Goal: Task Accomplishment & Management: Use online tool/utility

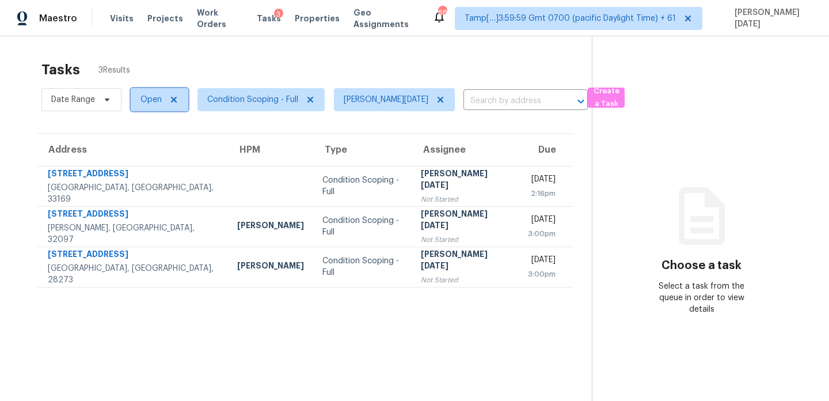
click at [156, 97] on span "Open" at bounding box center [151, 100] width 21 height 12
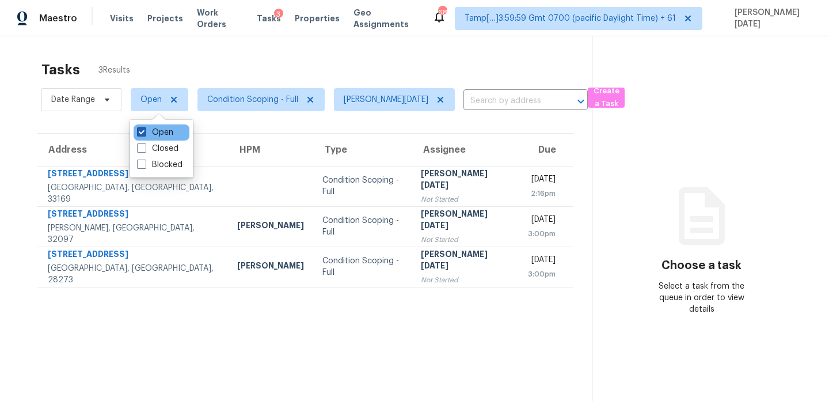
click at [155, 136] on label "Open" at bounding box center [155, 133] width 36 height 12
click at [145, 134] on input "Open" at bounding box center [140, 130] width 7 height 7
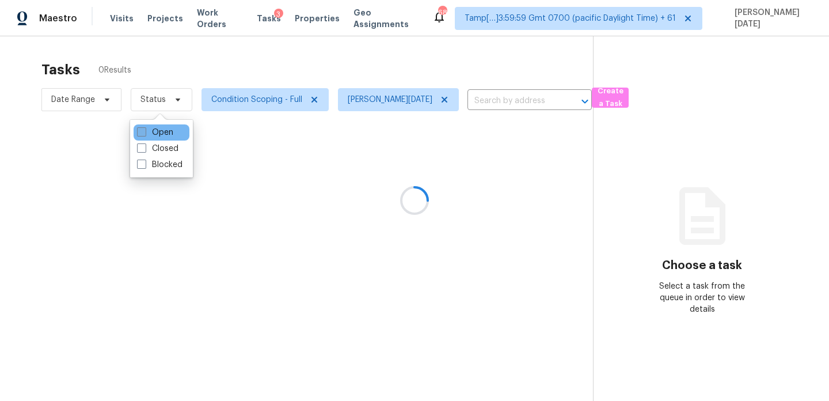
click at [155, 136] on label "Open" at bounding box center [155, 133] width 36 height 12
click at [145, 134] on input "Open" at bounding box center [140, 130] width 7 height 7
checkbox input "true"
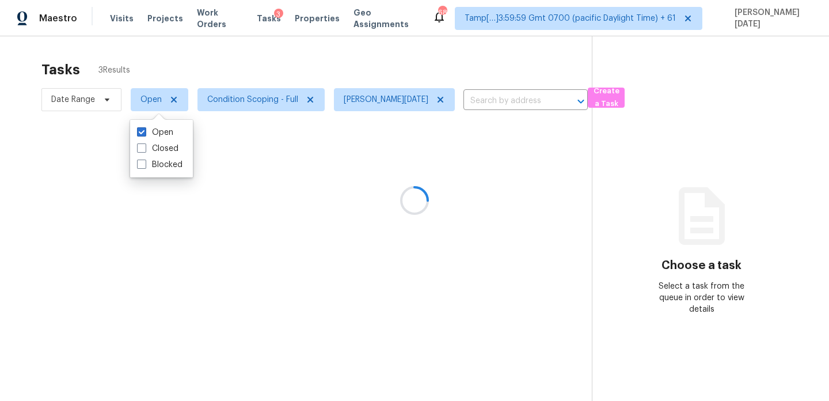
click at [271, 75] on div "Tasks 3 Results" at bounding box center [316, 70] width 551 height 30
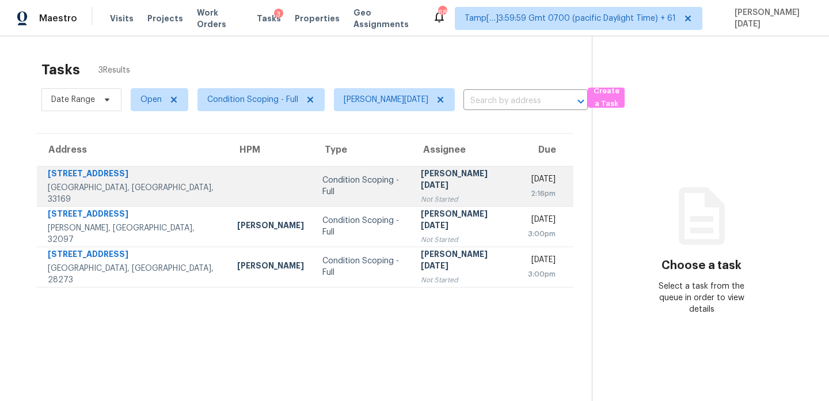
click at [421, 185] on div "Prabhu Raja" at bounding box center [465, 181] width 89 height 26
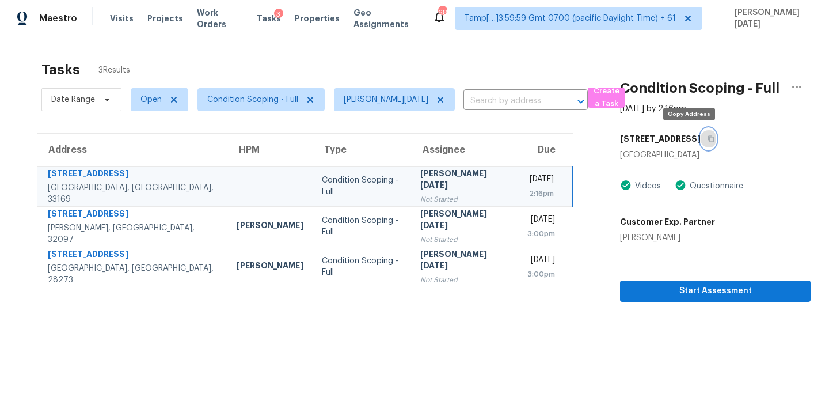
click at [708, 138] on icon "button" at bounding box center [711, 138] width 7 height 7
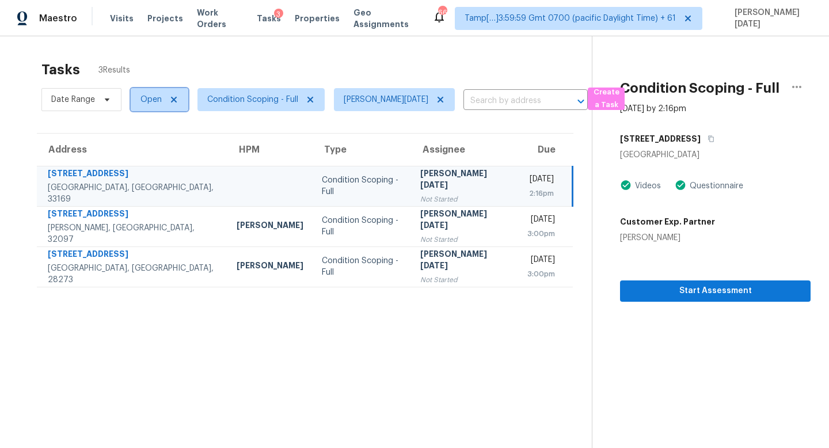
click at [146, 108] on span "Open" at bounding box center [160, 99] width 58 height 23
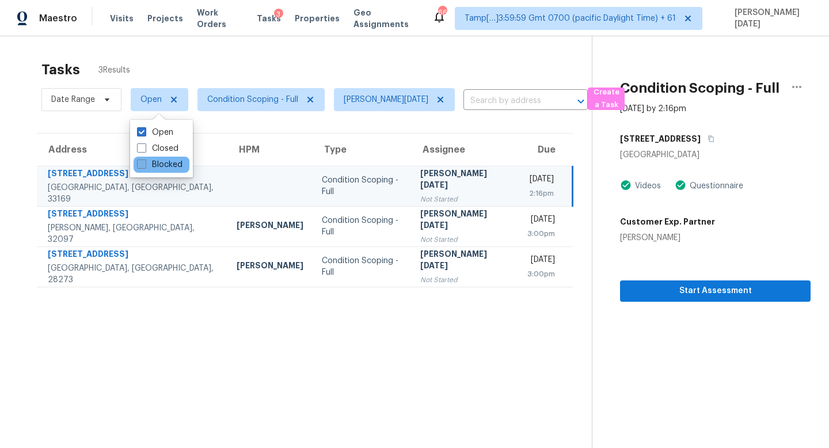
click at [162, 162] on label "Blocked" at bounding box center [159, 165] width 45 height 12
click at [145, 162] on input "Blocked" at bounding box center [140, 162] width 7 height 7
checkbox input "true"
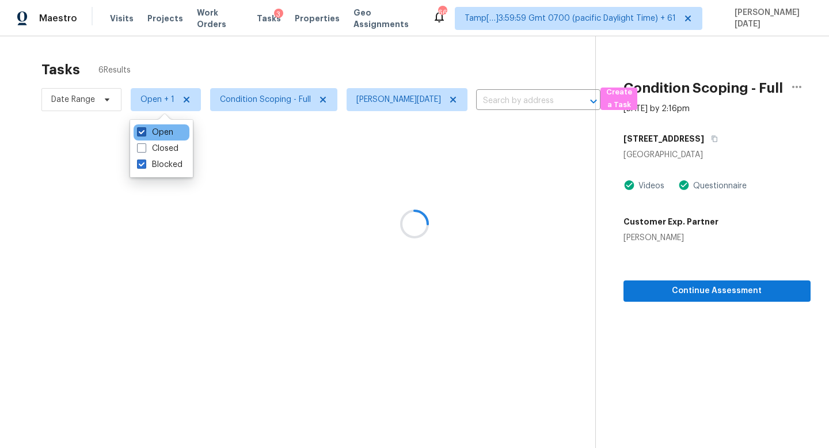
click at [164, 135] on label "Open" at bounding box center [155, 133] width 36 height 12
click at [145, 134] on input "Open" at bounding box center [140, 130] width 7 height 7
checkbox input "false"
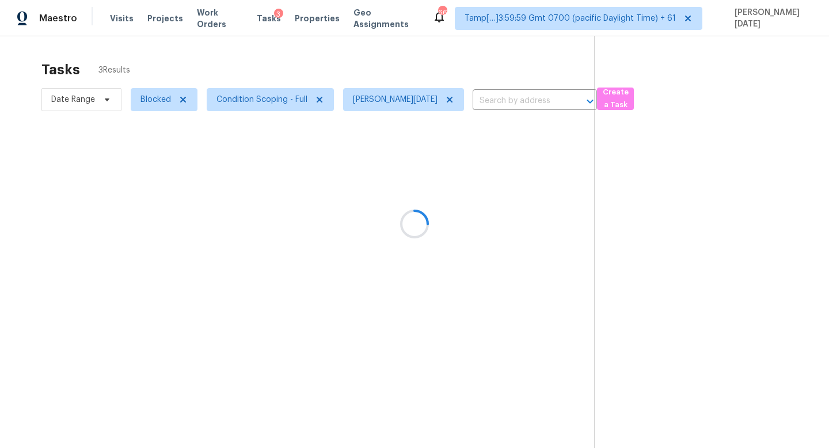
click at [291, 67] on div at bounding box center [414, 224] width 829 height 448
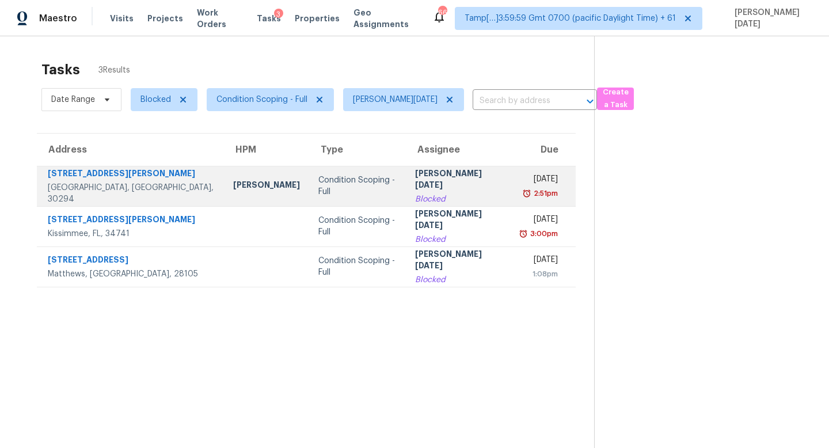
click at [415, 180] on div "Prabhu Raja" at bounding box center [459, 181] width 88 height 26
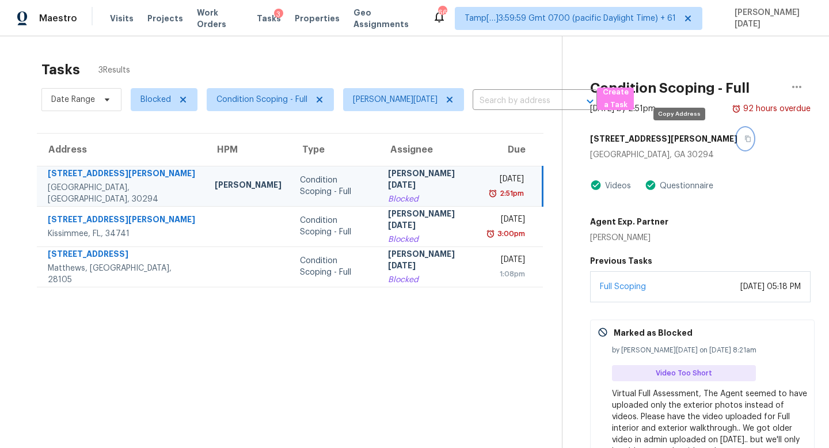
click at [745, 138] on icon "button" at bounding box center [748, 139] width 6 height 6
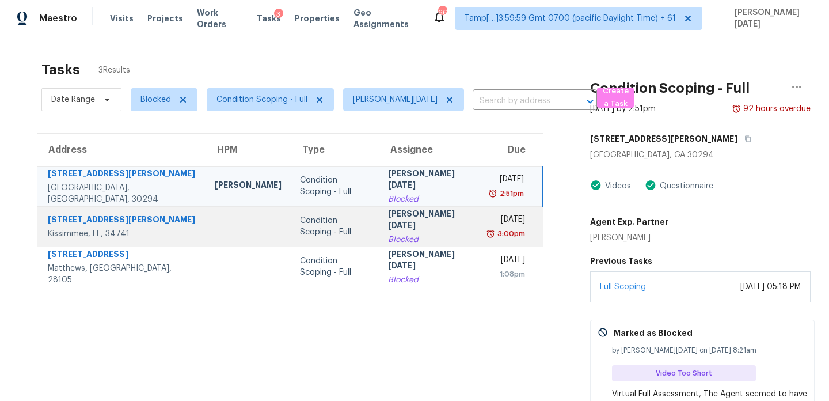
click at [514, 244] on td "Mon, Sep 22nd 2025 3:00pm" at bounding box center [511, 226] width 63 height 40
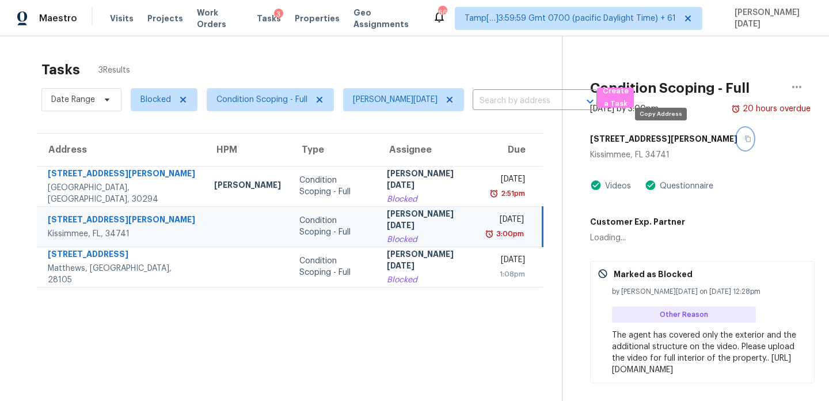
click at [745, 138] on icon "button" at bounding box center [748, 138] width 7 height 7
click at [146, 101] on span "Blocked" at bounding box center [156, 100] width 31 height 12
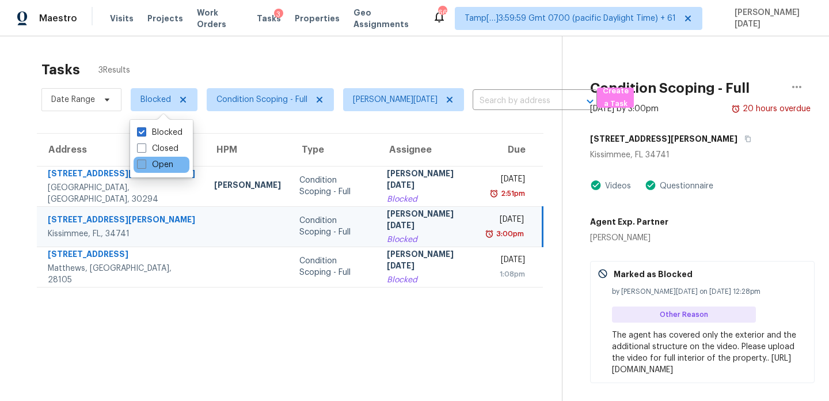
click at [154, 165] on label "Open" at bounding box center [155, 165] width 36 height 12
click at [145, 165] on input "Open" at bounding box center [140, 162] width 7 height 7
checkbox input "true"
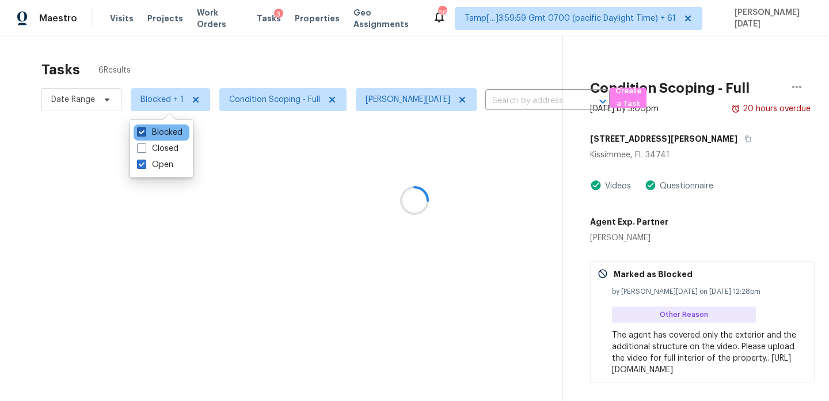
click at [155, 135] on label "Blocked" at bounding box center [159, 133] width 45 height 12
click at [145, 134] on input "Blocked" at bounding box center [140, 130] width 7 height 7
checkbox input "false"
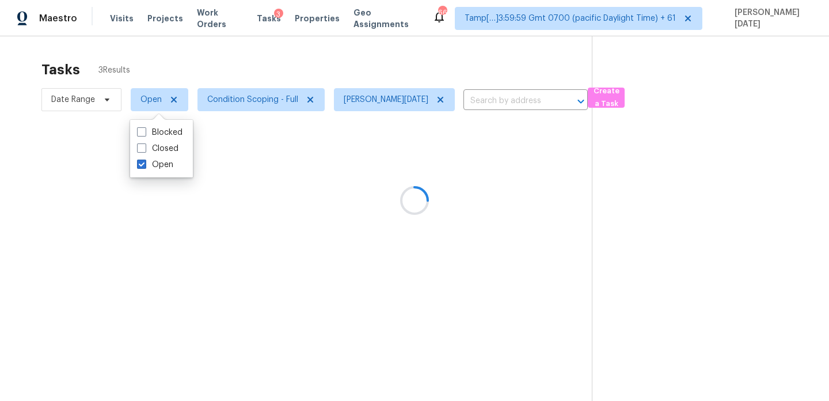
click at [280, 56] on div at bounding box center [414, 200] width 829 height 401
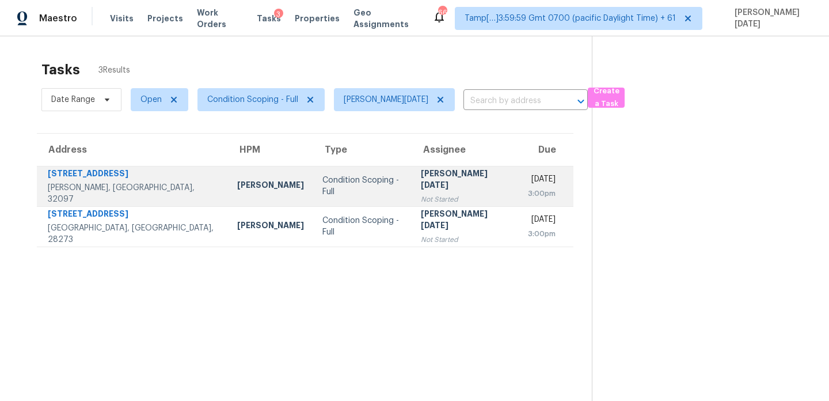
click at [374, 185] on td "Condition Scoping - Full" at bounding box center [362, 186] width 98 height 40
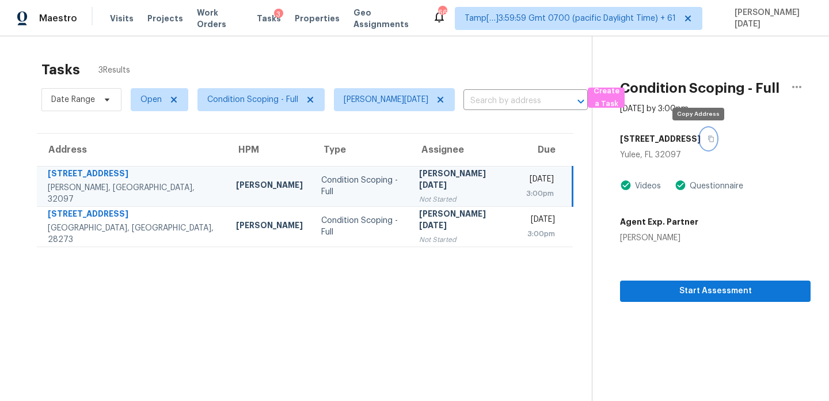
click at [708, 139] on icon "button" at bounding box center [711, 138] width 7 height 7
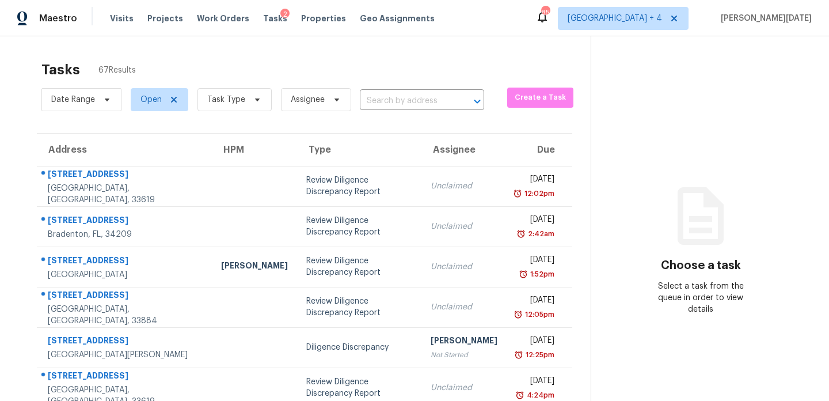
click at [238, 82] on div "Tasks 67 Results" at bounding box center [315, 70] width 549 height 30
click at [236, 98] on span "Task Type" at bounding box center [226, 100] width 38 height 12
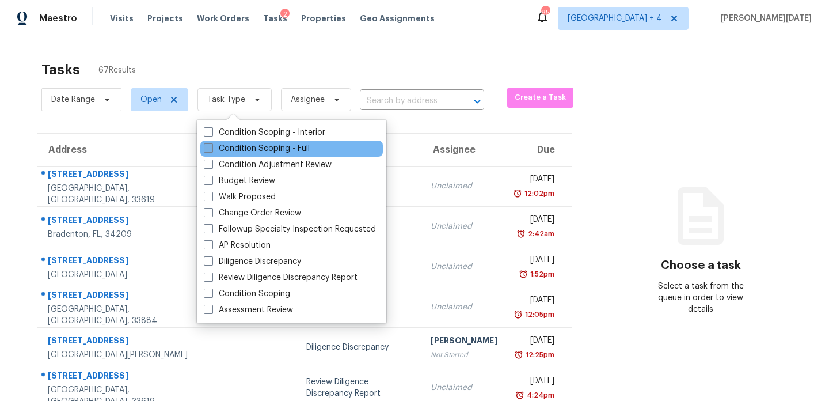
click at [230, 146] on label "Condition Scoping - Full" at bounding box center [257, 149] width 106 height 12
click at [211, 146] on input "Condition Scoping - Full" at bounding box center [207, 146] width 7 height 7
checkbox input "true"
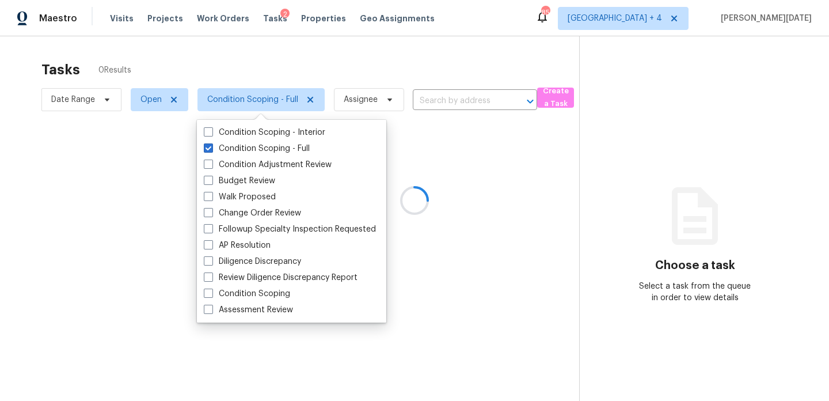
click at [299, 86] on div at bounding box center [414, 200] width 829 height 401
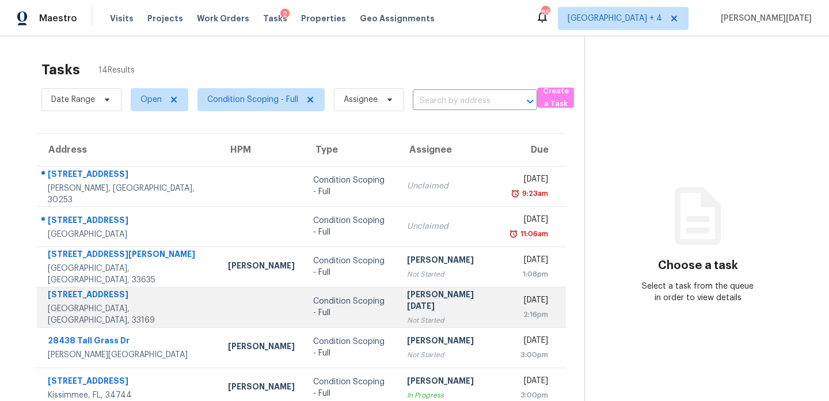
scroll to position [53, 0]
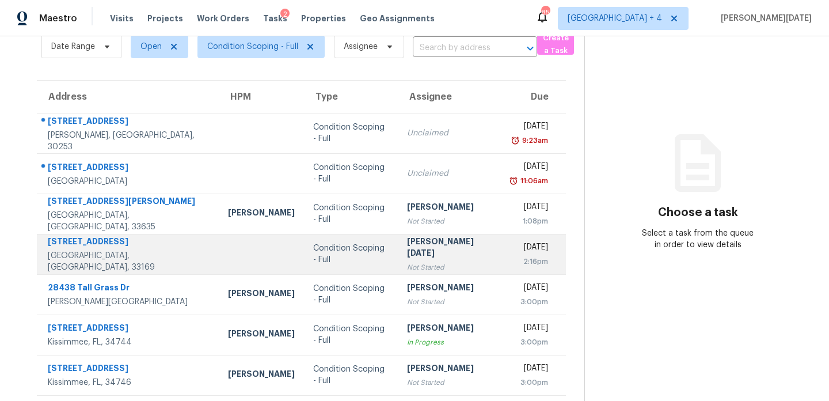
click at [407, 251] on div "Prabhu Raja" at bounding box center [450, 249] width 86 height 26
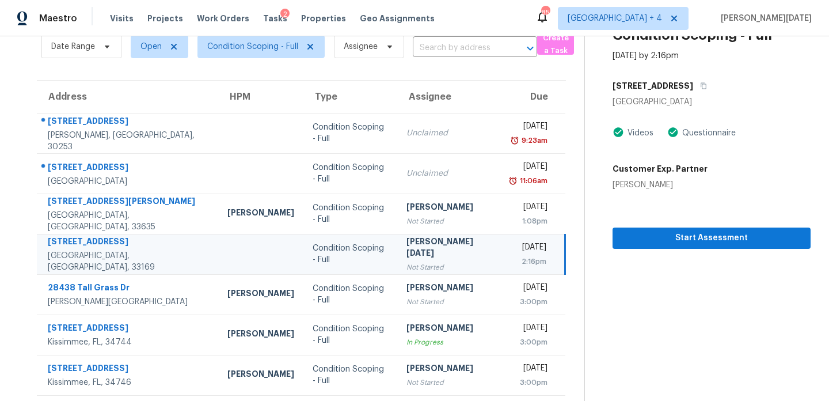
click at [440, 241] on div "Prabhu Raja" at bounding box center [450, 249] width 86 height 26
click at [627, 234] on span "Start Assessment" at bounding box center [712, 238] width 180 height 14
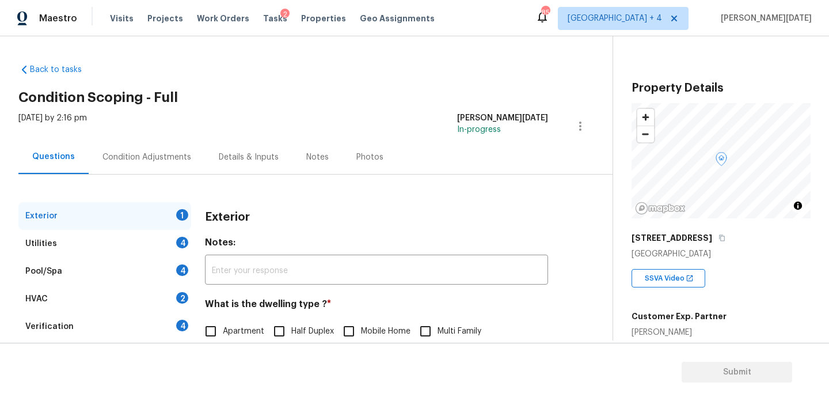
click at [175, 161] on div "Condition Adjustments" at bounding box center [147, 157] width 89 height 12
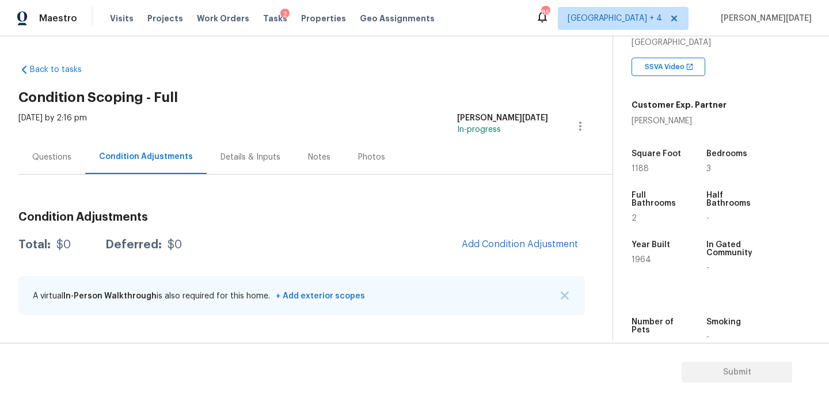
scroll to position [234, 0]
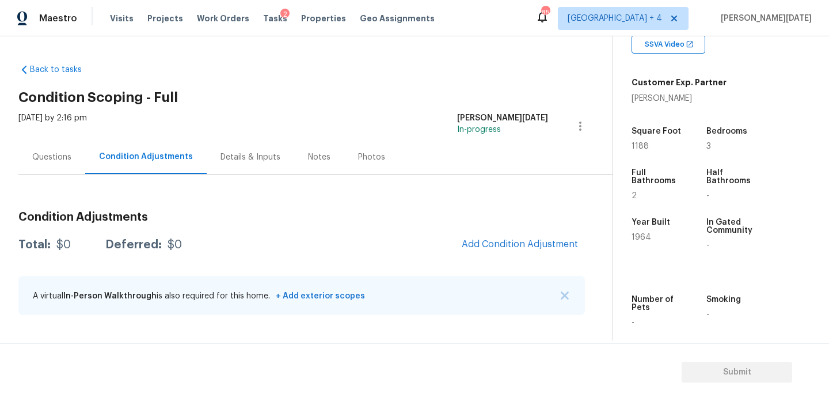
click at [436, 144] on div "Questions Condition Adjustments Details & Inputs Notes Photos" at bounding box center [315, 157] width 594 height 35
click at [644, 149] on span "1188" at bounding box center [640, 146] width 17 height 8
copy span "1188"
click at [499, 249] on button "Add Condition Adjustment" at bounding box center [520, 244] width 130 height 24
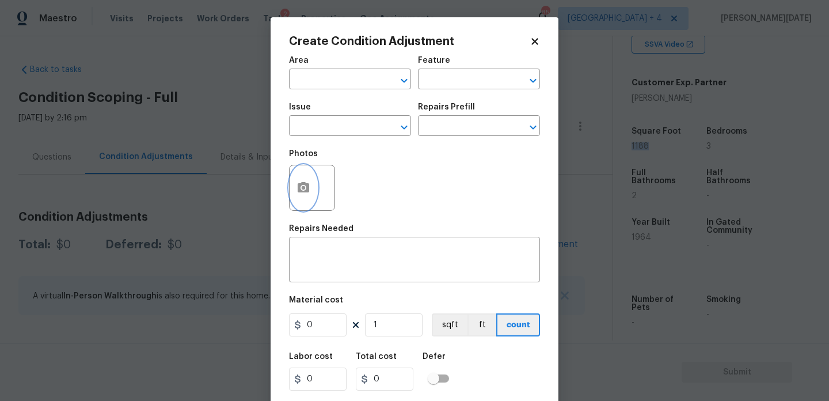
click at [308, 185] on icon "button" at bounding box center [304, 187] width 12 height 10
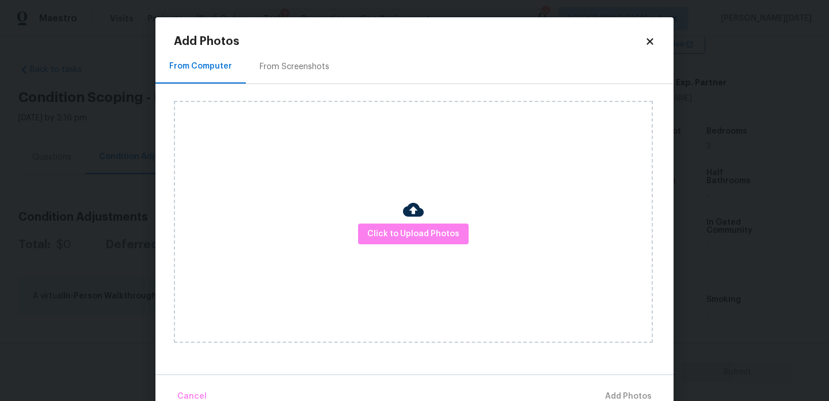
click at [298, 62] on div "From Screenshots" at bounding box center [295, 67] width 70 height 12
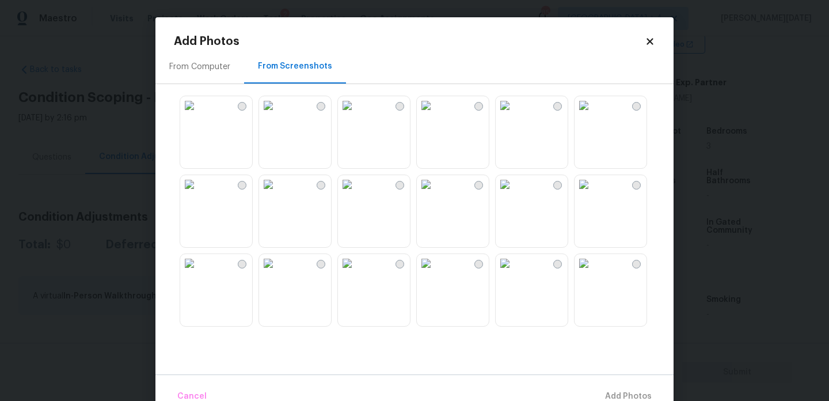
click at [435, 115] on img at bounding box center [426, 105] width 18 height 18
click at [356, 115] on img at bounding box center [347, 105] width 18 height 18
click at [199, 193] on img at bounding box center [189, 184] width 18 height 18
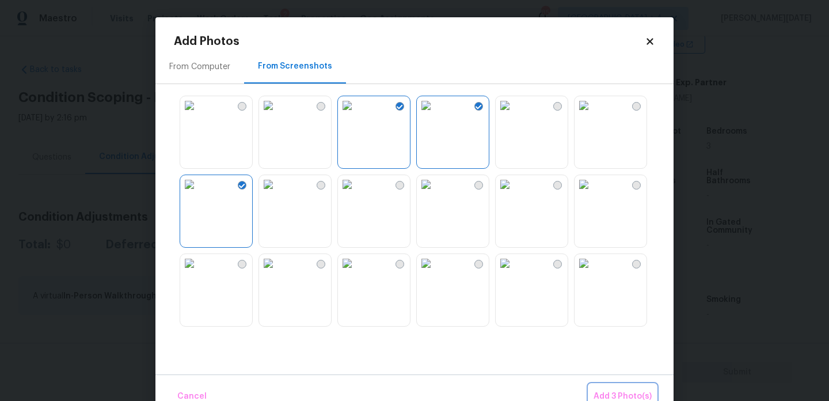
click at [610, 390] on span "Add 3 Photo(s)" at bounding box center [623, 396] width 58 height 14
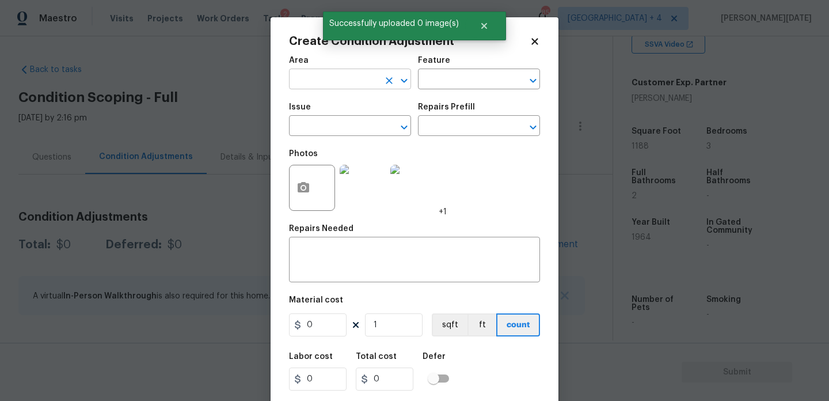
click at [319, 82] on input "text" at bounding box center [334, 80] width 90 height 18
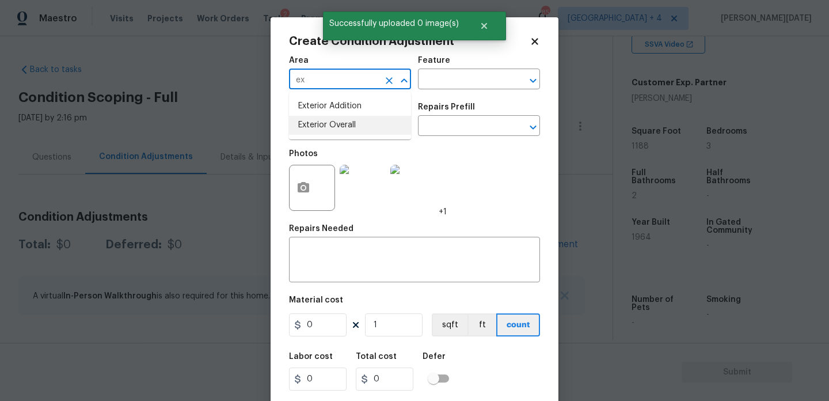
click at [337, 130] on li "Exterior Overall" at bounding box center [350, 125] width 122 height 19
type input "Exterior Overall"
click at [337, 130] on input "text" at bounding box center [334, 127] width 90 height 18
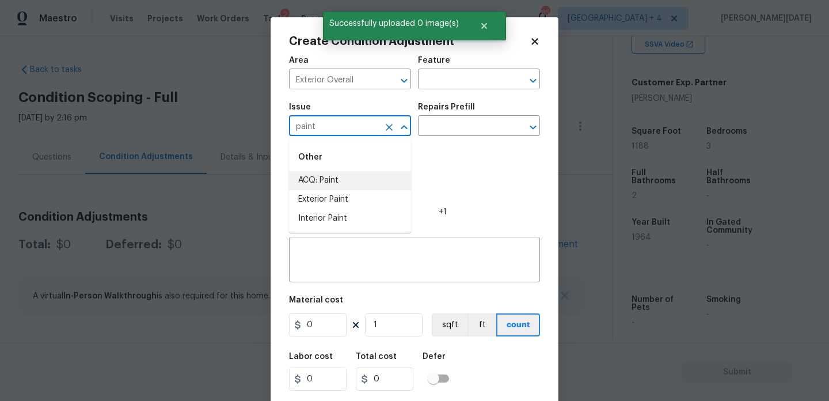
click at [345, 178] on li "ACQ: Paint" at bounding box center [350, 180] width 122 height 19
type input "ACQ: Paint"
click at [447, 125] on input "text" at bounding box center [463, 127] width 90 height 18
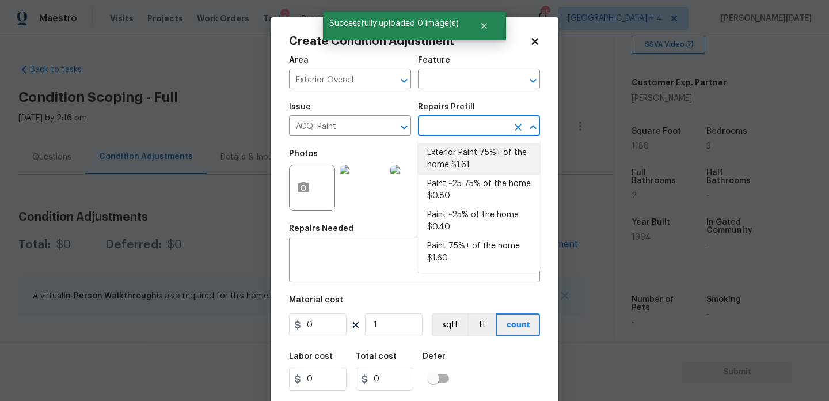
click at [461, 172] on li "Exterior Paint 75%+ of the home $1.61" at bounding box center [479, 158] width 122 height 31
type input "Acquisition"
type textarea "Acquisition Scope: 75%+ of the home exterior will likely require paint"
type input "1.61"
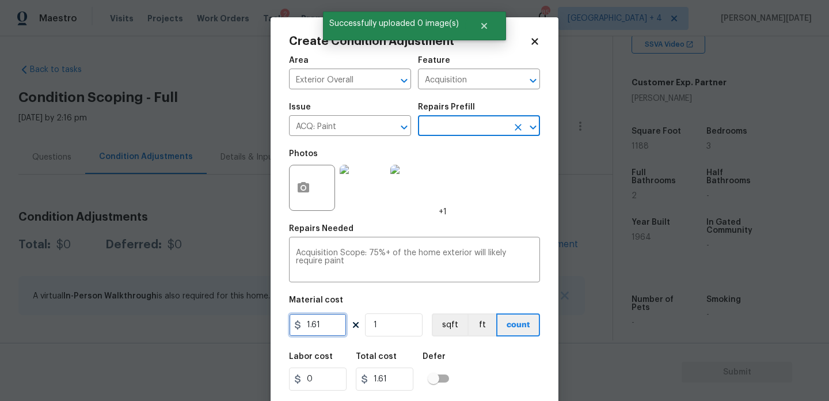
click at [344, 328] on input "1.61" at bounding box center [318, 324] width 58 height 23
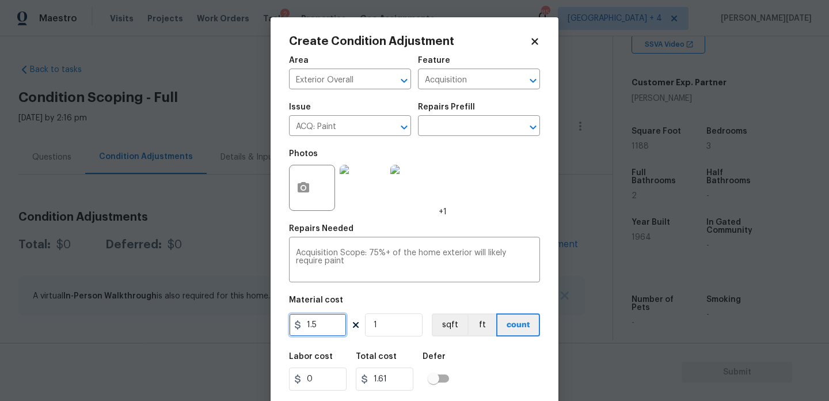
type input "1.5"
click at [403, 332] on input "1" at bounding box center [394, 324] width 58 height 23
type input "0"
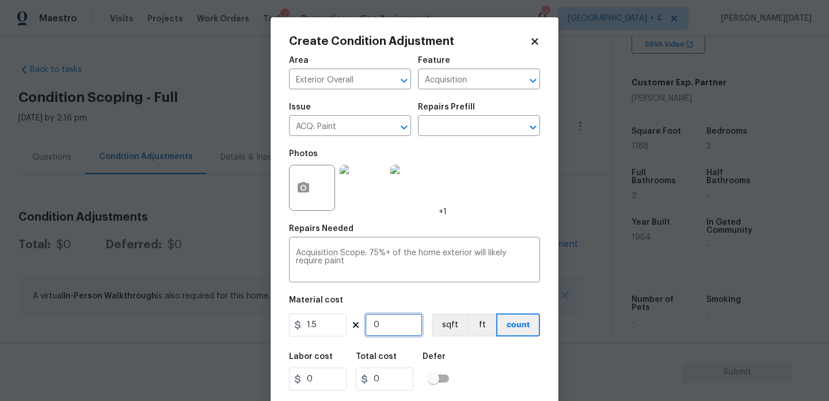
paste input "1188"
type input "1188"
type input "1782"
type input "1188"
click at [488, 215] on div "Photos +1" at bounding box center [414, 180] width 251 height 75
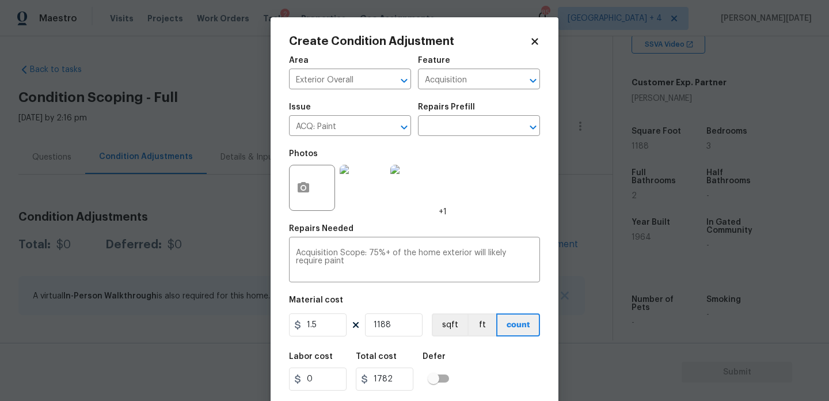
scroll to position [29, 0]
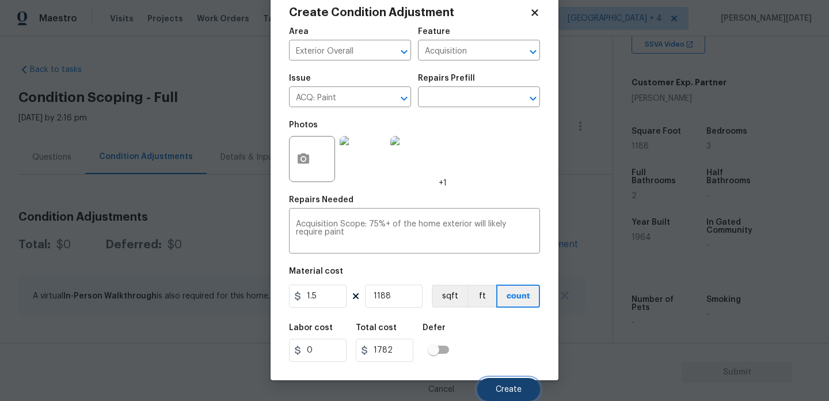
click at [502, 384] on button "Create" at bounding box center [508, 389] width 63 height 23
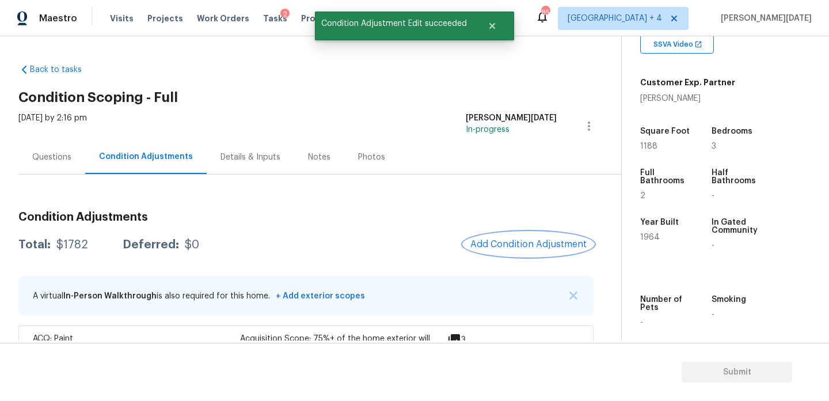
scroll to position [38, 0]
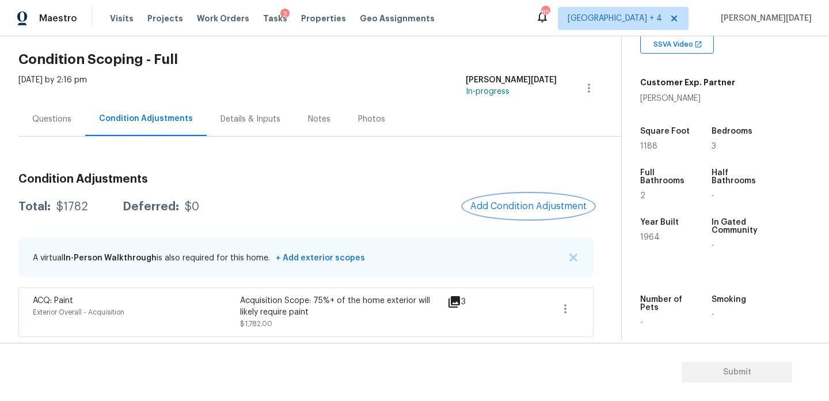
click at [532, 207] on span "Add Condition Adjustment" at bounding box center [528, 206] width 116 height 10
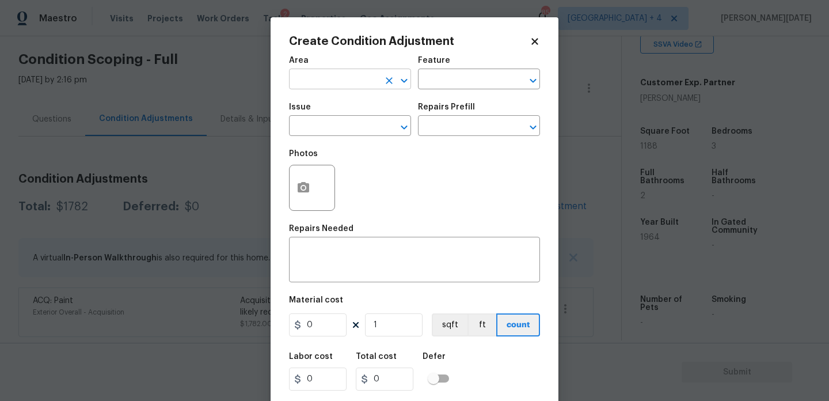
click at [304, 82] on input "text" at bounding box center [334, 80] width 90 height 18
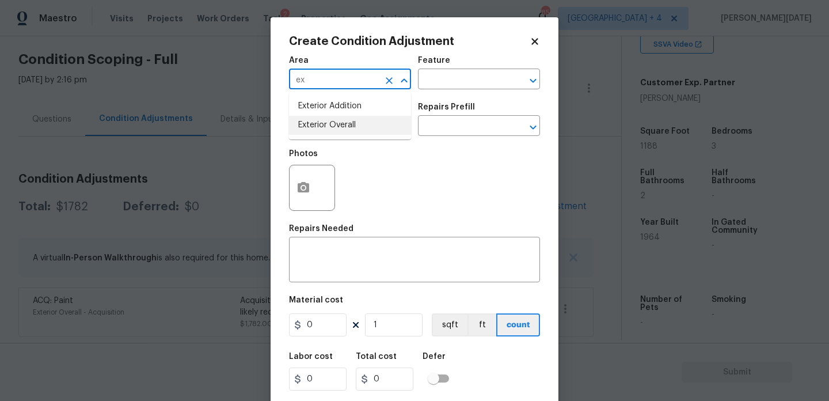
click at [318, 128] on li "Exterior Overall" at bounding box center [350, 125] width 122 height 19
type input "Exterior Overall"
click at [318, 128] on input "text" at bounding box center [334, 127] width 90 height 18
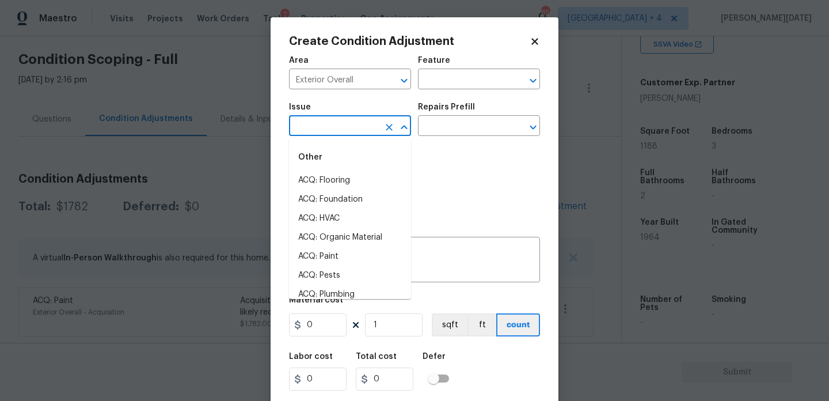
click at [602, 122] on body "Maestro Visits Projects Work Orders Tasks 2 Properties Geo Assignments 85 Jacks…" at bounding box center [414, 200] width 829 height 401
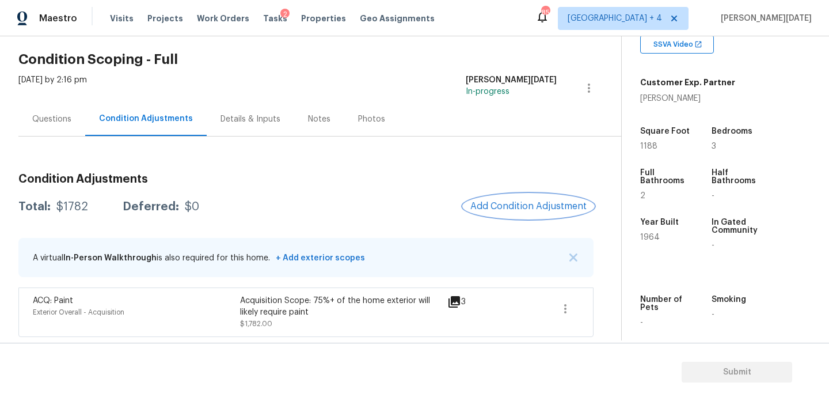
scroll to position [51, 0]
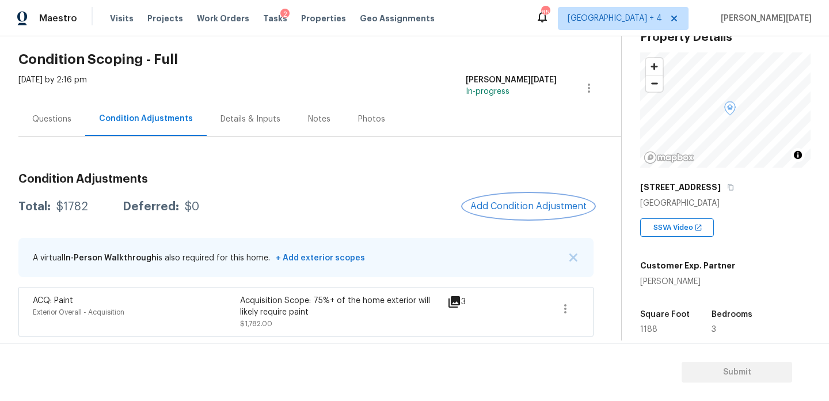
click at [506, 215] on button "Add Condition Adjustment" at bounding box center [529, 206] width 130 height 24
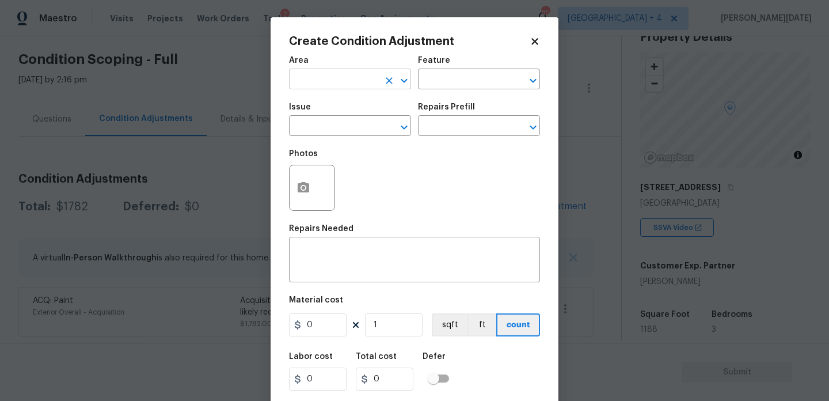
click at [314, 79] on input "text" at bounding box center [334, 80] width 90 height 18
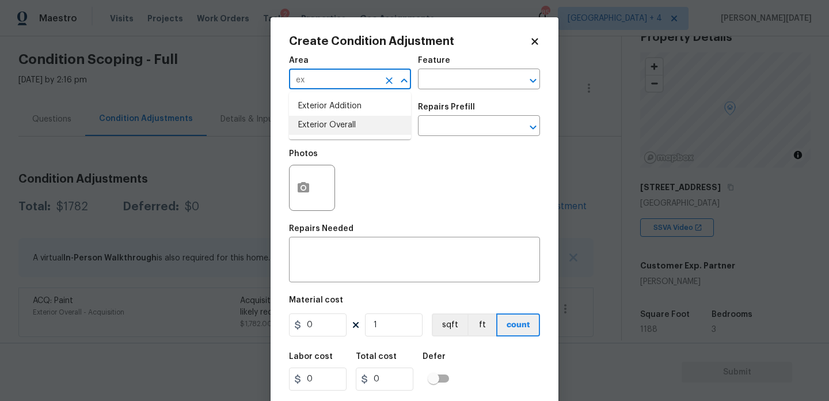
click at [327, 123] on li "Exterior Overall" at bounding box center [350, 125] width 122 height 19
type input "Exterior Overall"
click at [327, 123] on input "text" at bounding box center [334, 127] width 90 height 18
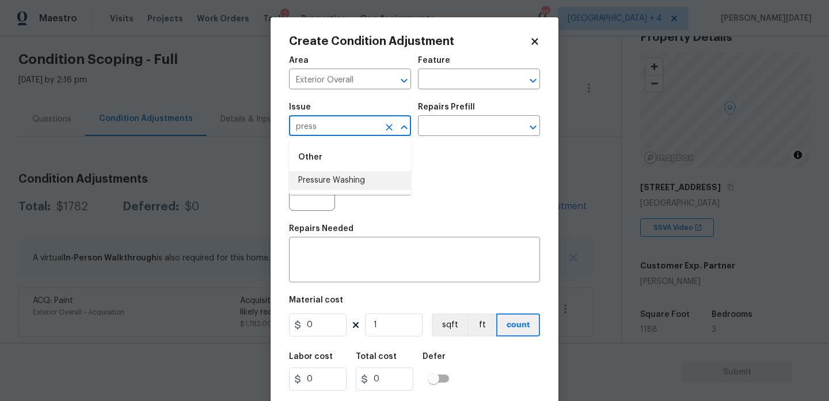
click at [340, 187] on li "Pressure Washing" at bounding box center [350, 180] width 122 height 19
type input "Pressure Washing"
click at [467, 121] on input "text" at bounding box center [463, 127] width 90 height 18
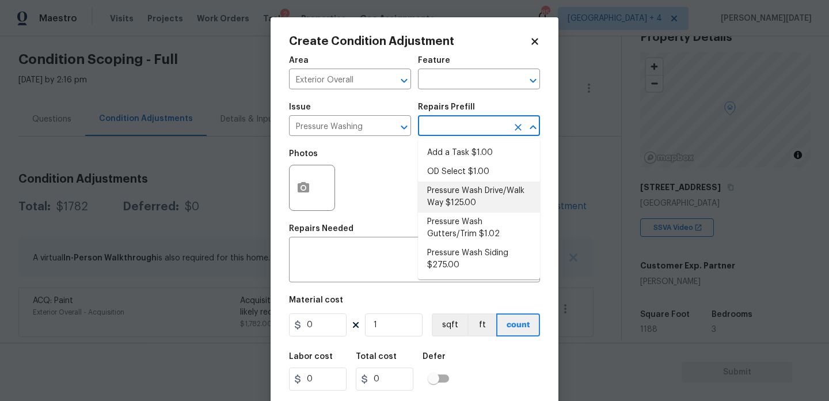
click at [466, 195] on li "Pressure Wash Drive/Walk Way $125.00" at bounding box center [479, 196] width 122 height 31
type input "Siding"
type textarea "Pressure wash the driveways/walkways as directed by the PM. Ensure that all deb…"
type input "125"
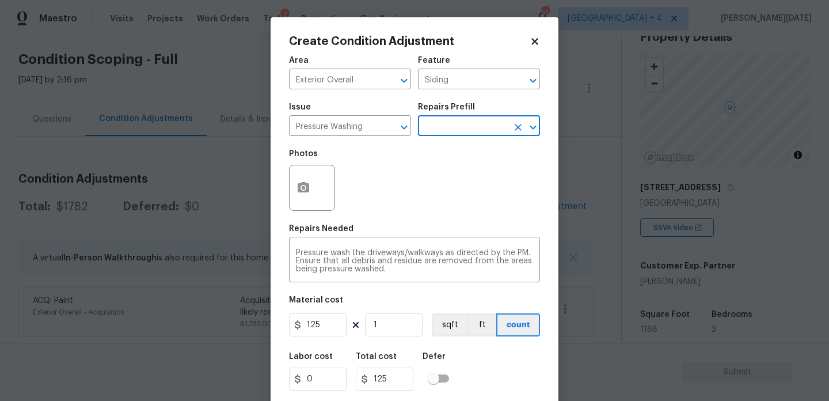
click at [469, 131] on input "text" at bounding box center [463, 127] width 90 height 18
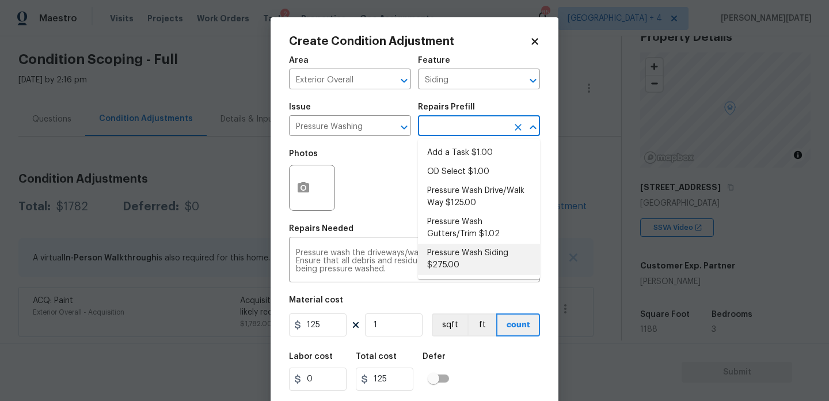
click at [489, 267] on li "Pressure Wash Siding $275.00" at bounding box center [479, 259] width 122 height 31
type textarea "Protect areas as needed for pressure washing. Pressure wash the siding on the h…"
type input "275"
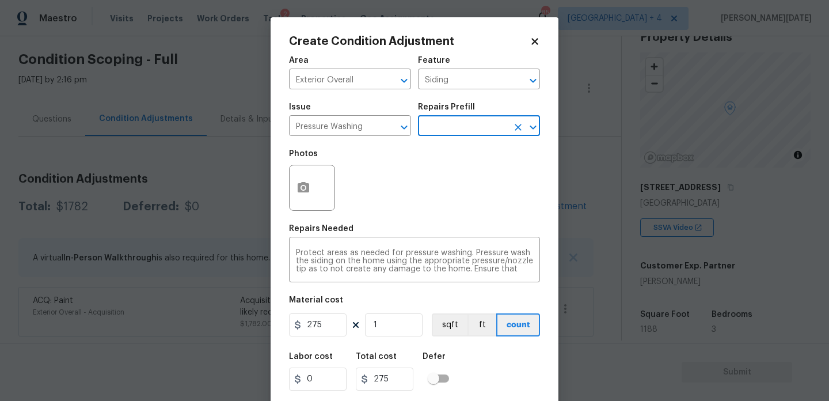
scroll to position [16, 0]
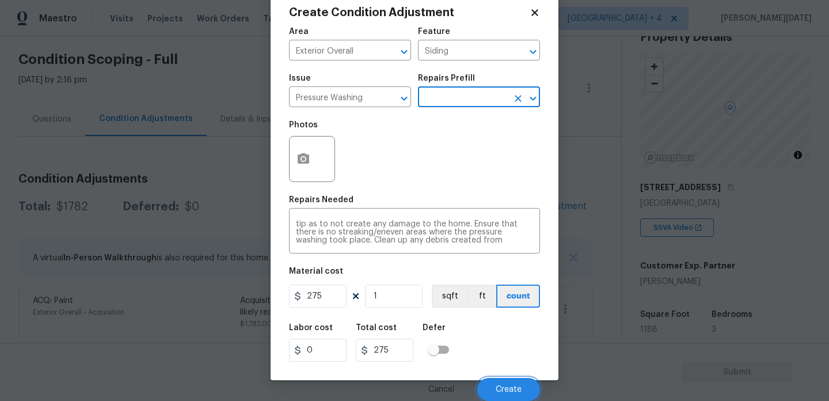
click at [502, 385] on span "Create" at bounding box center [509, 389] width 26 height 9
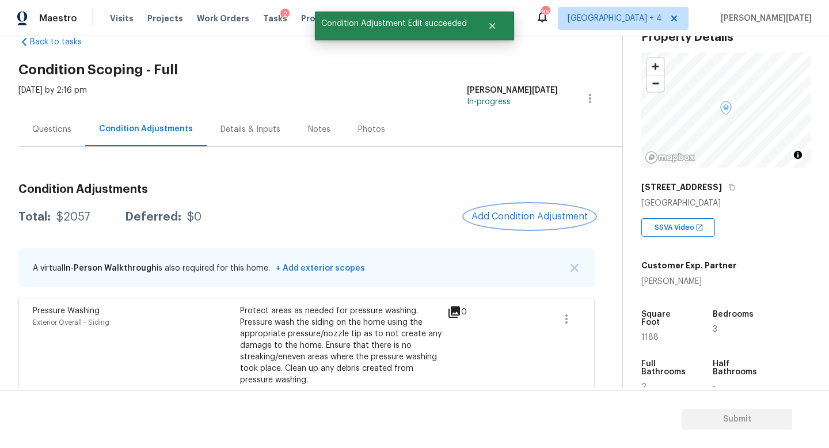
scroll to position [38, 0]
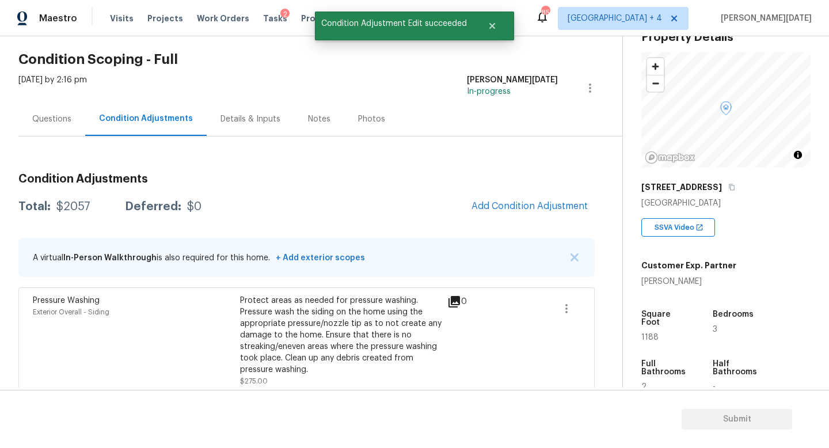
click at [525, 192] on div "Condition Adjustments Total: $2057 Deferred: $0 Add Condition Adjustment A virt…" at bounding box center [306, 303] width 576 height 279
click at [525, 209] on span "Add Condition Adjustment" at bounding box center [530, 206] width 116 height 10
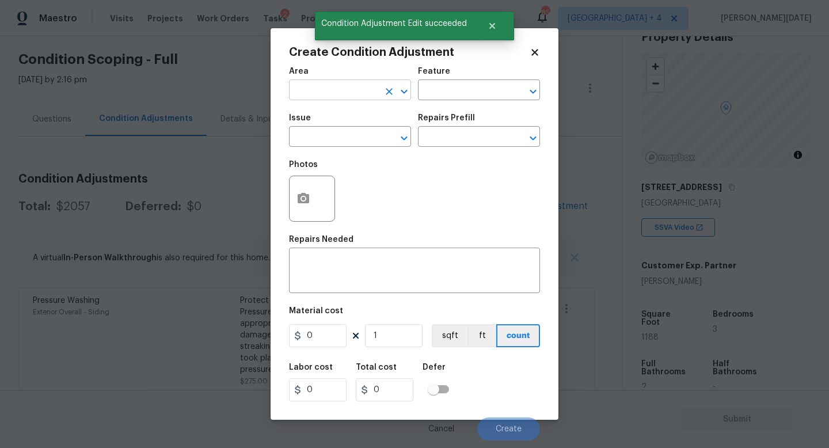
click at [314, 94] on input "text" at bounding box center [334, 91] width 90 height 18
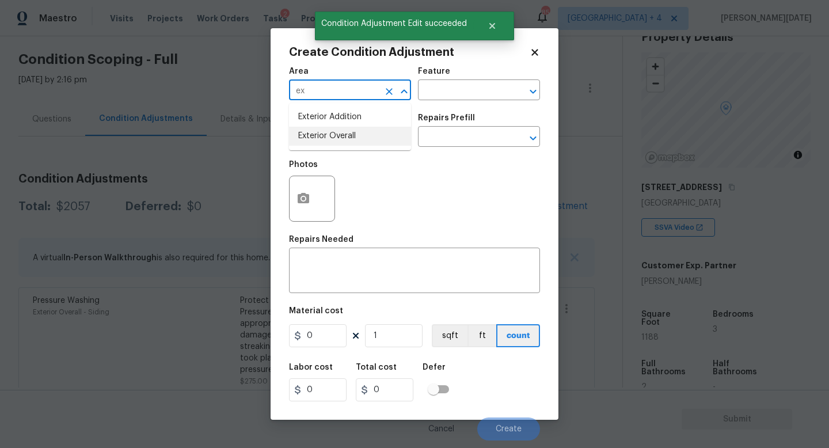
click at [329, 133] on li "Exterior Overall" at bounding box center [350, 136] width 122 height 19
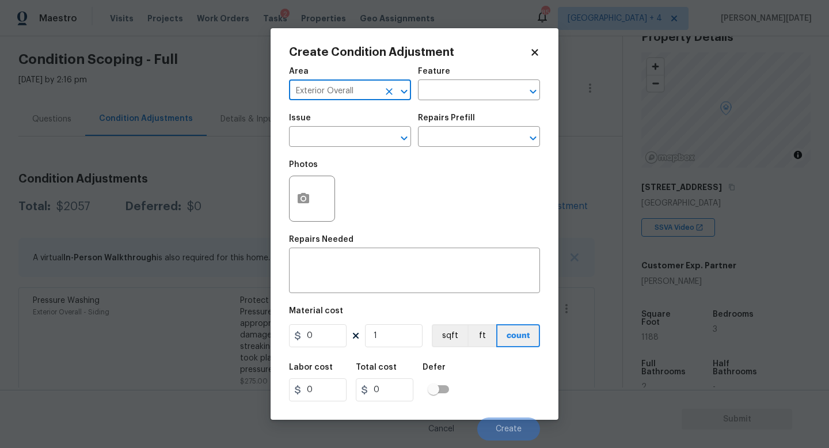
type input "Exterior Overall"
click at [329, 133] on input "text" at bounding box center [334, 138] width 90 height 18
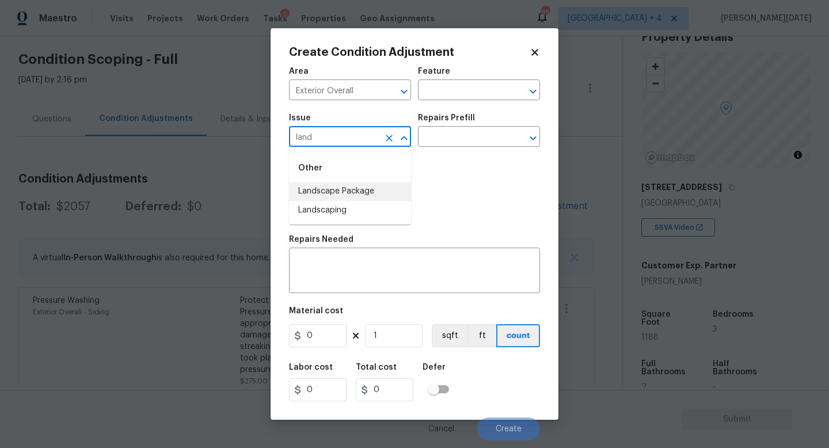
click at [366, 196] on li "Landscape Package" at bounding box center [350, 191] width 122 height 19
type input "Landscape Package"
click at [366, 196] on div "Photos" at bounding box center [414, 191] width 251 height 75
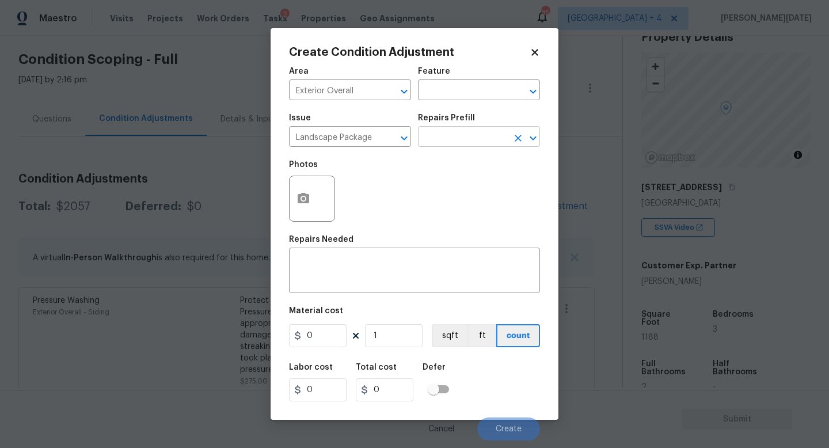
click at [455, 139] on input "text" at bounding box center [463, 138] width 90 height 18
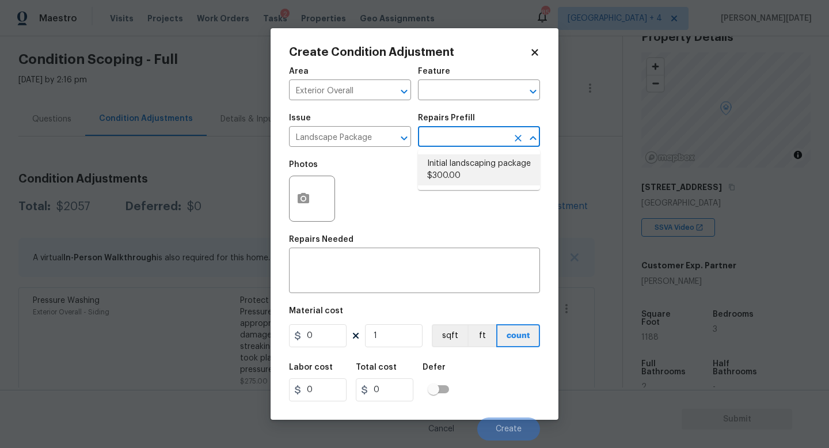
click at [461, 168] on li "Initial landscaping package $300.00" at bounding box center [479, 169] width 122 height 31
type input "Home Readiness Packages"
type textarea "Mowing of grass up to 6" in height. Mow, edge along driveways & sidewalks, trim…"
type input "300"
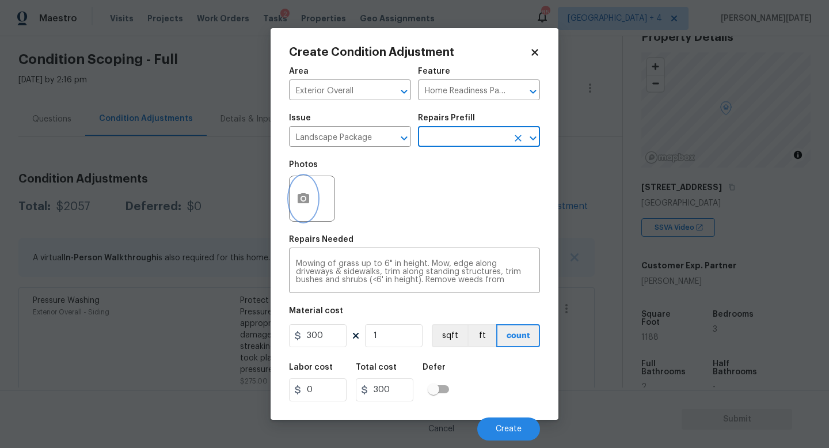
click at [305, 208] on button "button" at bounding box center [304, 198] width 28 height 45
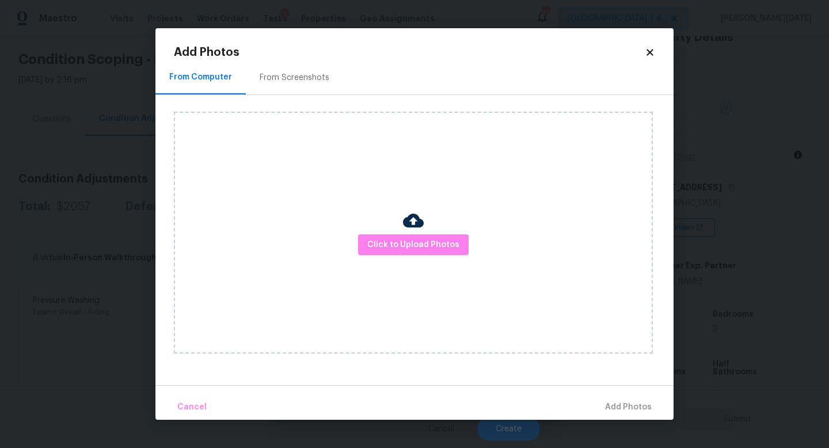
click at [293, 84] on div "From Screenshots" at bounding box center [294, 77] width 97 height 34
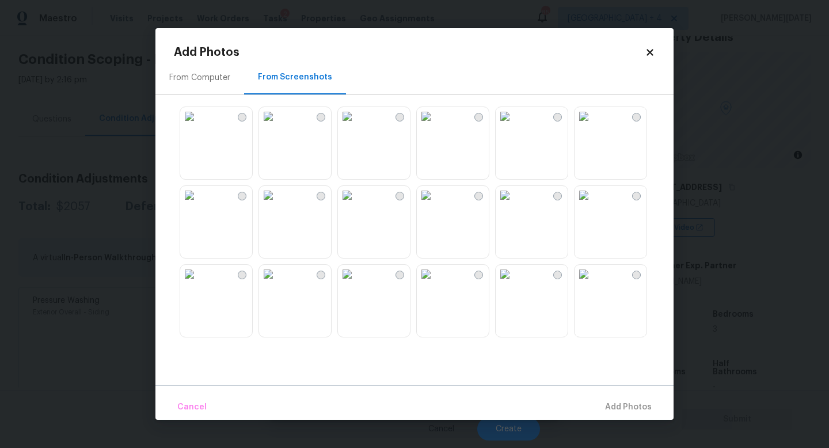
click at [356, 126] on img at bounding box center [347, 116] width 18 height 18
click at [435, 126] on img at bounding box center [426, 116] width 18 height 18
click at [199, 204] on img at bounding box center [189, 195] width 18 height 18
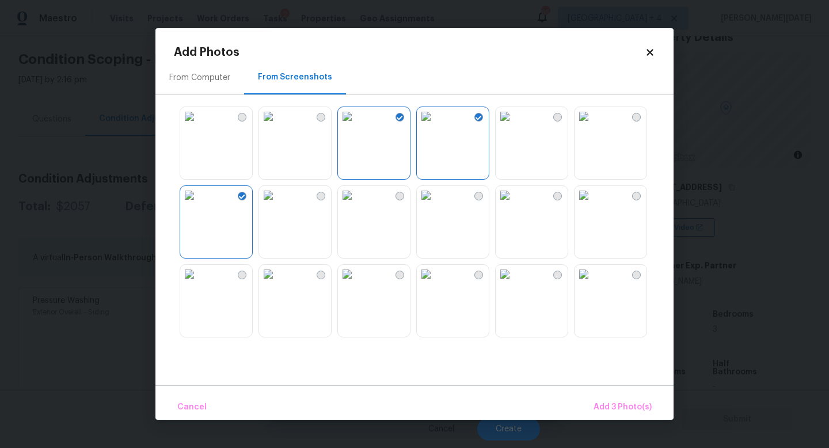
click at [199, 283] on img at bounding box center [189, 274] width 18 height 18
click at [634, 400] on span "Add 4 Photo(s)" at bounding box center [622, 407] width 59 height 14
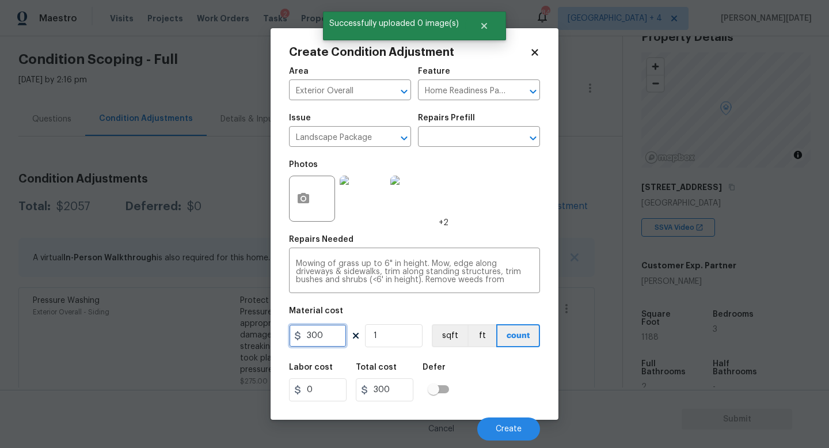
drag, startPoint x: 333, startPoint y: 332, endPoint x: 247, endPoint y: 331, distance: 85.8
click at [247, 331] on div "Create Condition Adjustment Area Exterior Overall ​ Feature Home Readiness Pack…" at bounding box center [414, 224] width 829 height 448
type input "2000"
click at [522, 192] on div "Photos +2" at bounding box center [414, 191] width 251 height 75
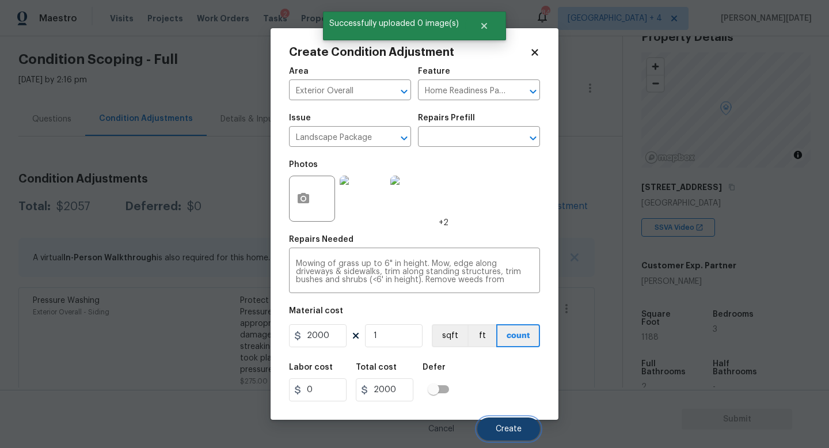
click at [518, 400] on button "Create" at bounding box center [508, 429] width 63 height 23
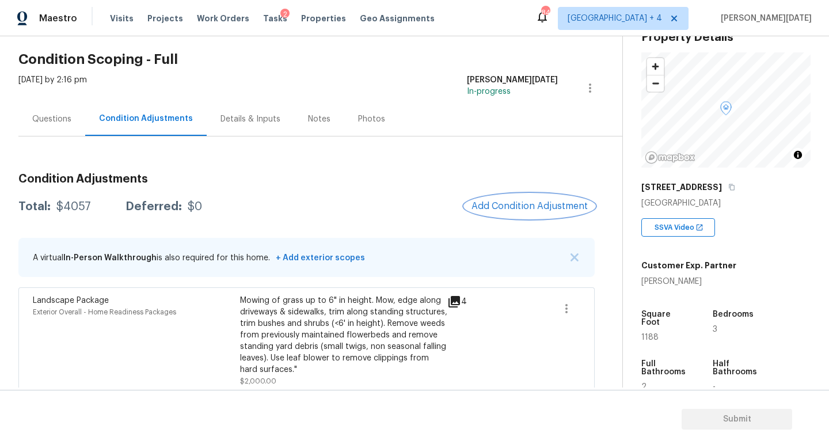
click at [515, 204] on span "Add Condition Adjustment" at bounding box center [530, 206] width 116 height 10
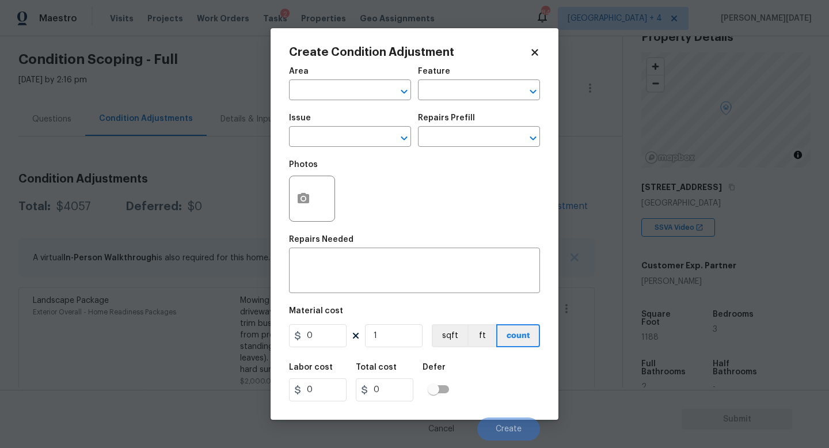
click at [308, 79] on div "Area" at bounding box center [350, 74] width 122 height 15
click at [311, 86] on input "text" at bounding box center [334, 91] width 90 height 18
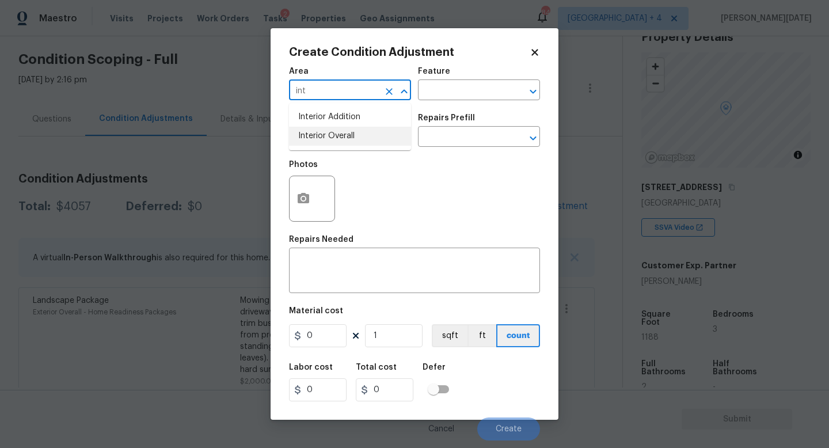
click at [339, 136] on li "Interior Overall" at bounding box center [350, 136] width 122 height 19
type input "Interior Overall"
click at [339, 136] on input "text" at bounding box center [334, 138] width 90 height 18
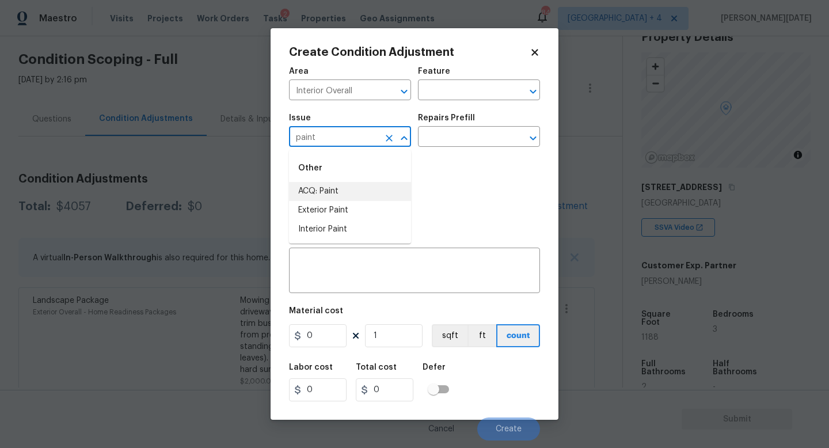
click at [351, 191] on li "ACQ: Paint" at bounding box center [350, 191] width 122 height 19
type input "ACQ: Paint"
click at [462, 136] on input "text" at bounding box center [463, 138] width 90 height 18
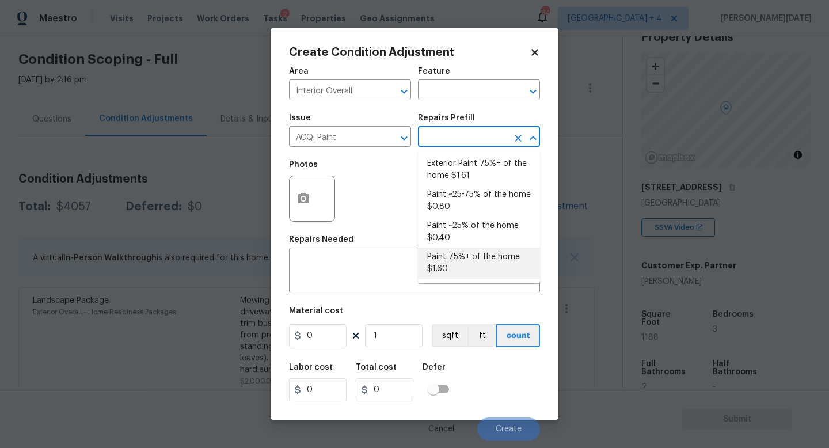
click at [472, 253] on li "Paint 75%+ of the home $1.60" at bounding box center [479, 263] width 122 height 31
type input "Acquisition"
type textarea "Acquisition Scope: 75%+ of the home will likely require interior paint"
type input "1.6"
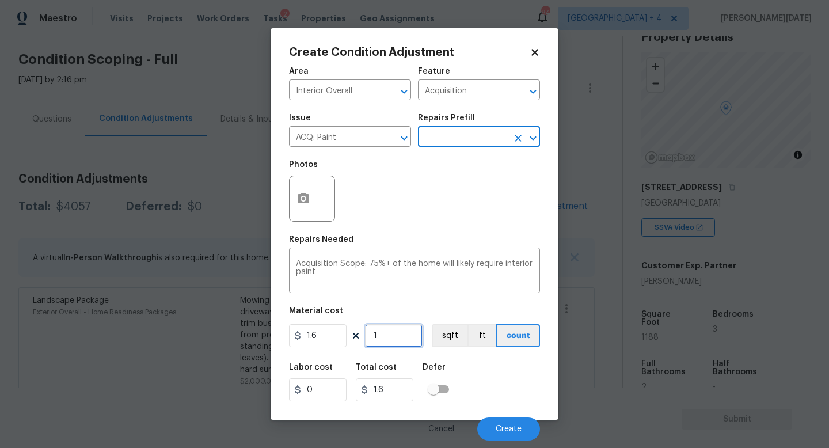
click at [386, 343] on input "1" at bounding box center [394, 335] width 58 height 23
type input "0"
paste input "1188"
type input "1188"
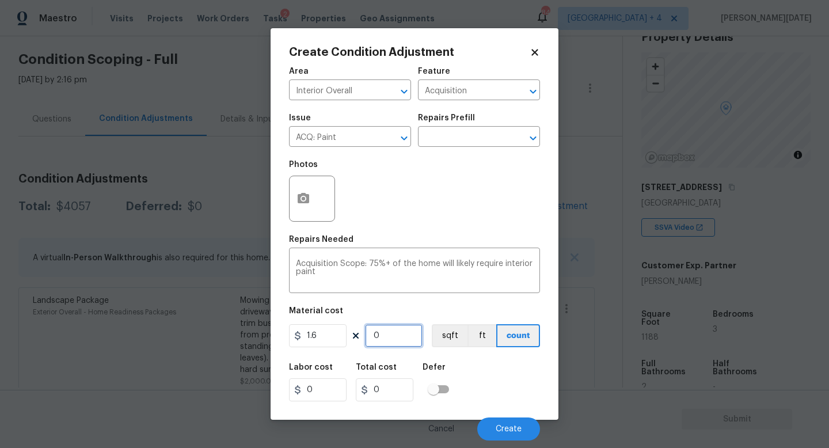
type input "1900.8"
type input "1188"
click at [310, 209] on button "button" at bounding box center [304, 198] width 28 height 45
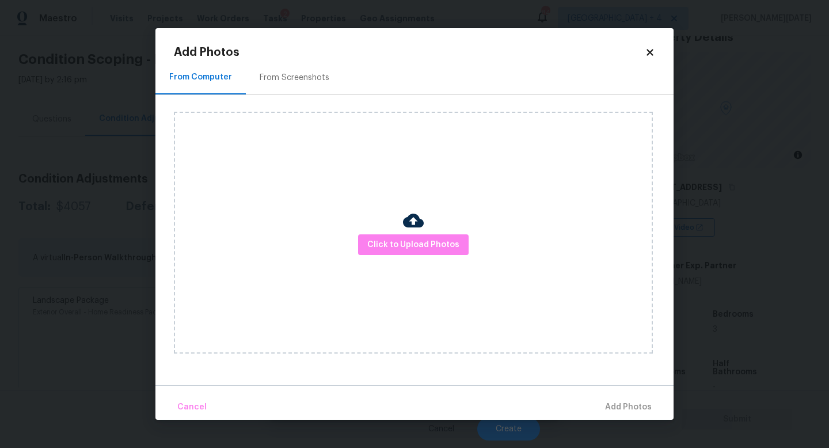
click at [290, 77] on div "From Screenshots" at bounding box center [295, 78] width 70 height 12
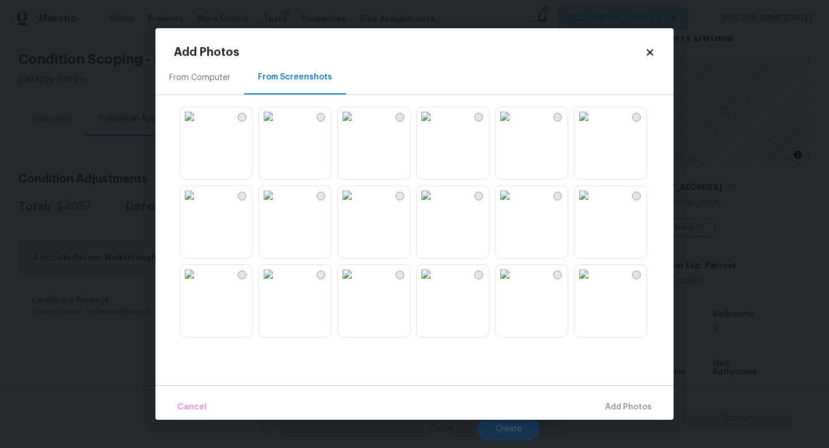
click at [356, 204] on img at bounding box center [347, 195] width 18 height 18
click at [435, 204] on img at bounding box center [426, 195] width 18 height 18
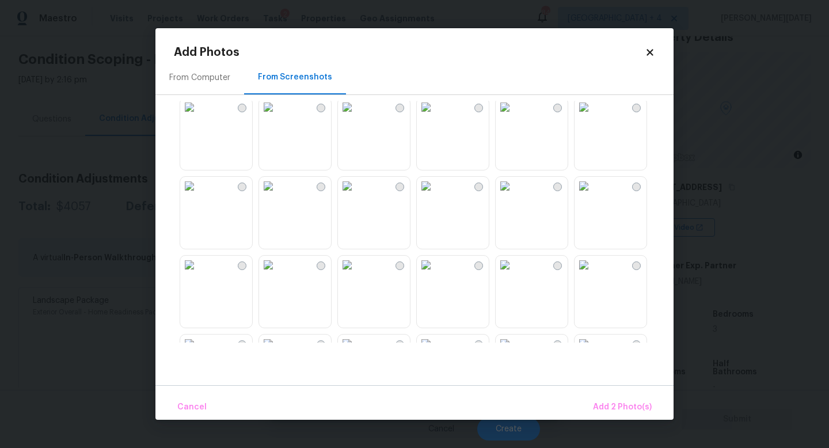
scroll to position [337, 0]
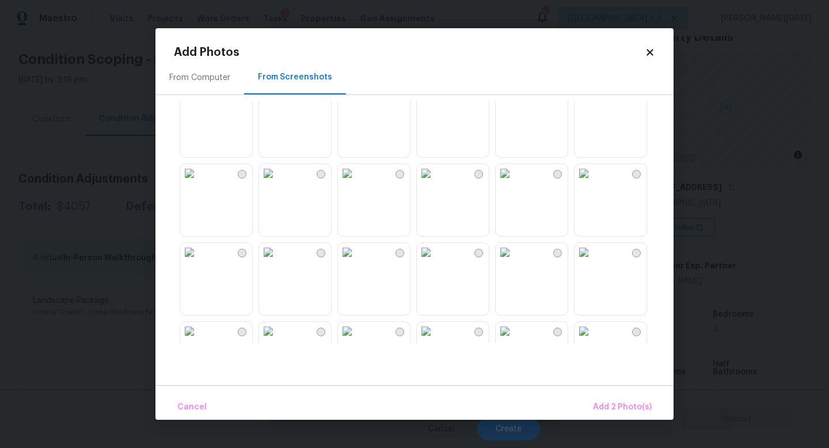
click at [435, 183] on img at bounding box center [426, 173] width 18 height 18
click at [356, 183] on img at bounding box center [347, 173] width 18 height 18
click at [435, 183] on img at bounding box center [426, 173] width 18 height 18
click at [435, 261] on img at bounding box center [426, 252] width 18 height 18
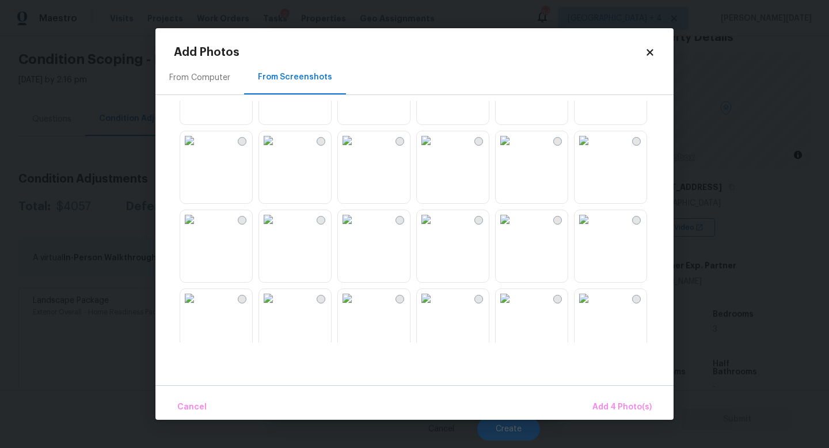
click at [347, 150] on img at bounding box center [347, 140] width 18 height 18
click at [435, 150] on img at bounding box center [426, 140] width 18 height 18
click at [356, 229] on img at bounding box center [347, 219] width 18 height 18
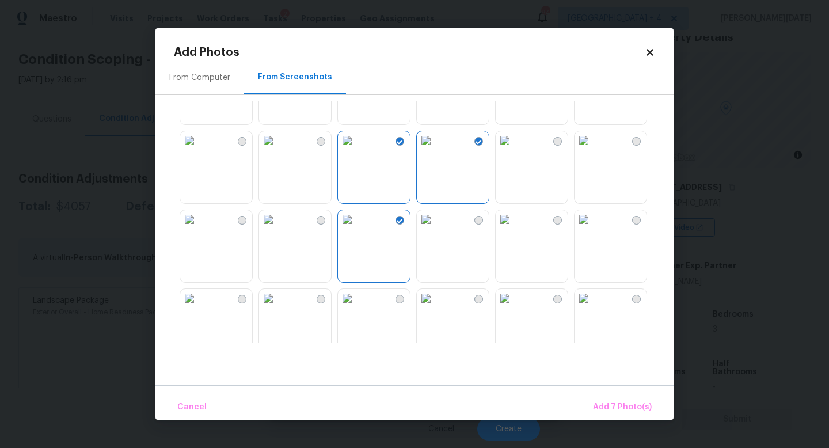
click at [435, 229] on img at bounding box center [426, 219] width 18 height 18
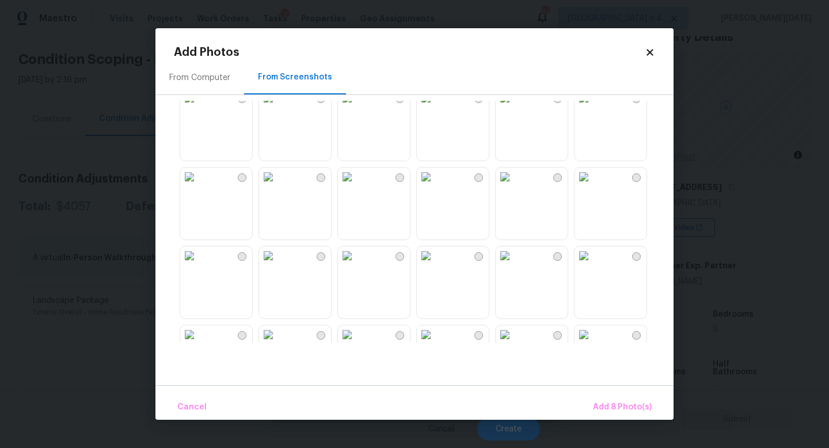
scroll to position [907, 0]
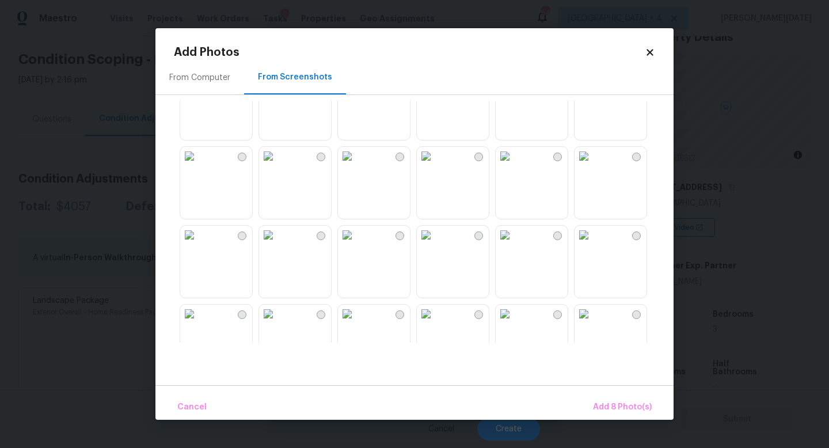
click at [435, 165] on img at bounding box center [426, 156] width 18 height 18
click at [435, 86] on img at bounding box center [426, 77] width 18 height 18
click at [435, 244] on img at bounding box center [426, 235] width 18 height 18
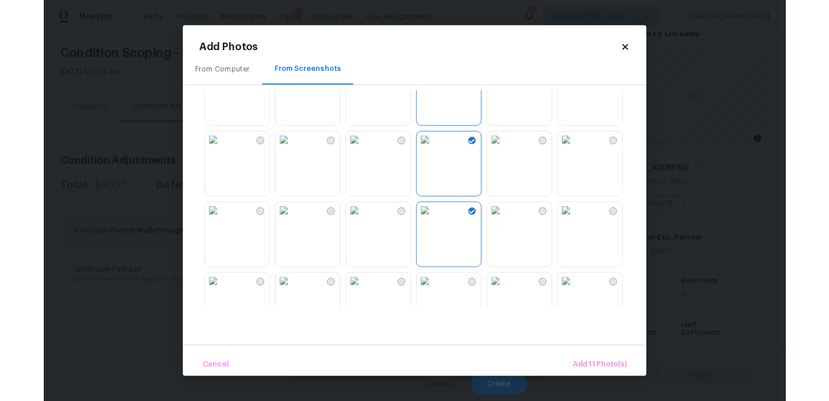
scroll to position [1100, 0]
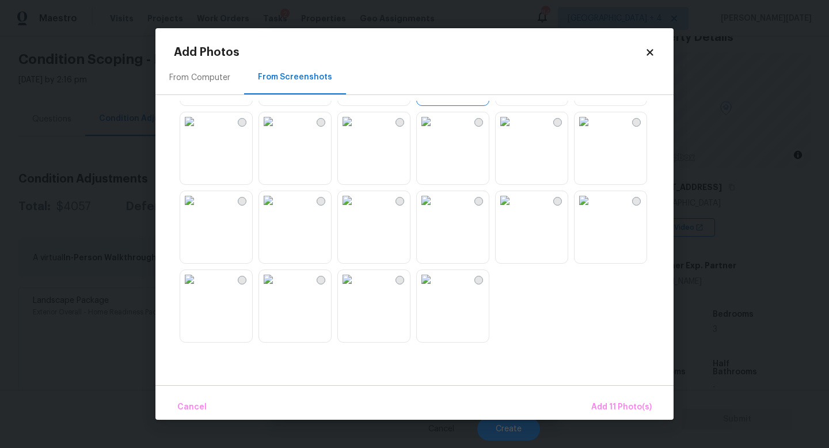
click at [514, 131] on img at bounding box center [505, 121] width 18 height 18
click at [626, 400] on span "Add 12 Photo(s)" at bounding box center [621, 407] width 62 height 14
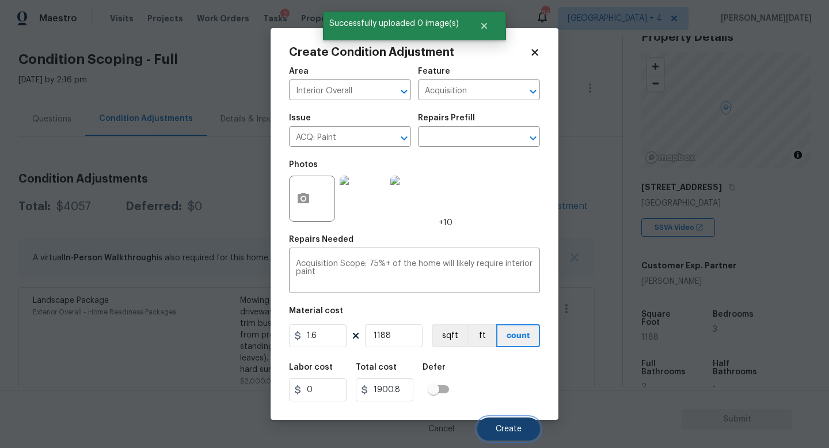
click at [511, 400] on span "Create" at bounding box center [509, 429] width 26 height 9
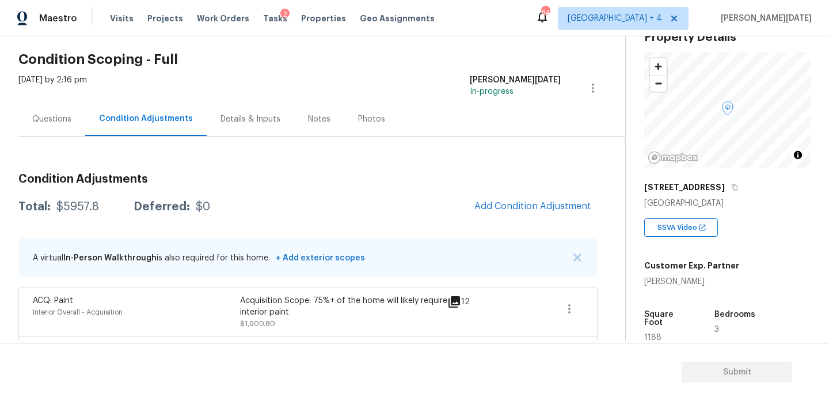
click at [654, 333] on span "1188" at bounding box center [652, 337] width 17 height 8
copy span "1188"
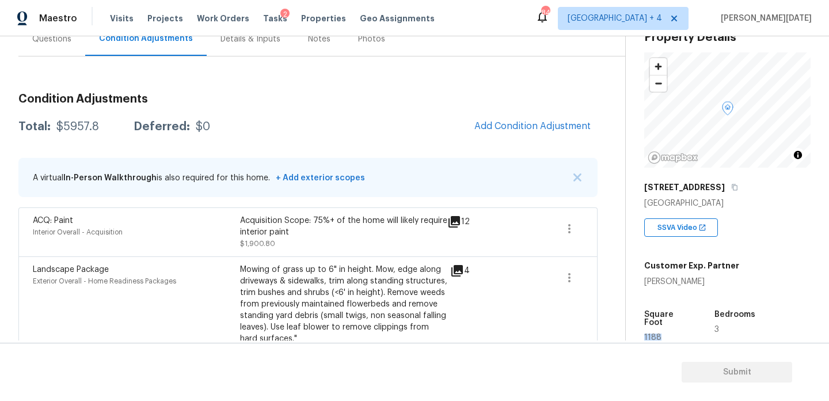
scroll to position [117, 0]
click at [511, 124] on span "Add Condition Adjustment" at bounding box center [533, 127] width 116 height 10
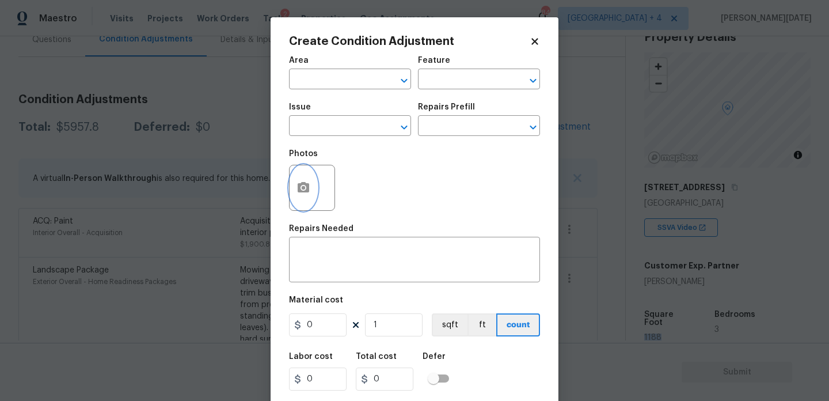
click at [305, 181] on icon "button" at bounding box center [304, 188] width 14 height 14
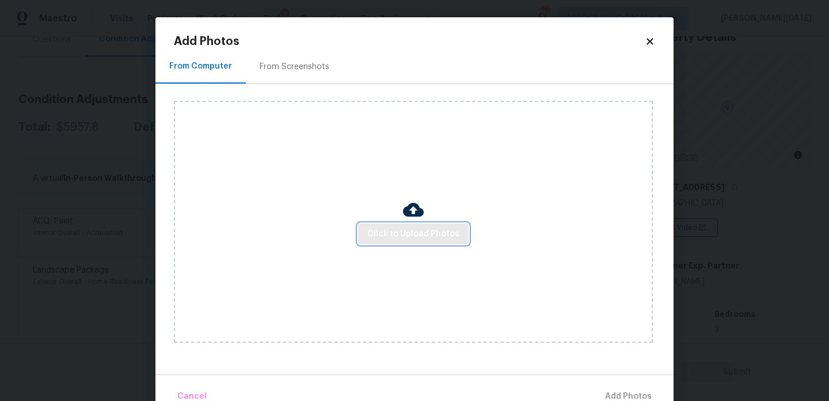
click at [388, 238] on span "Click to Upload Photos" at bounding box center [413, 234] width 92 height 14
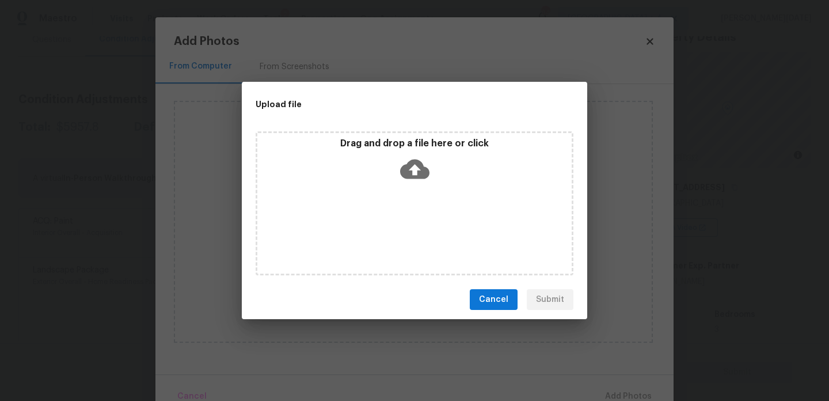
click at [388, 238] on div "Drag and drop a file here or click" at bounding box center [415, 203] width 318 height 144
